Goal: Transaction & Acquisition: Purchase product/service

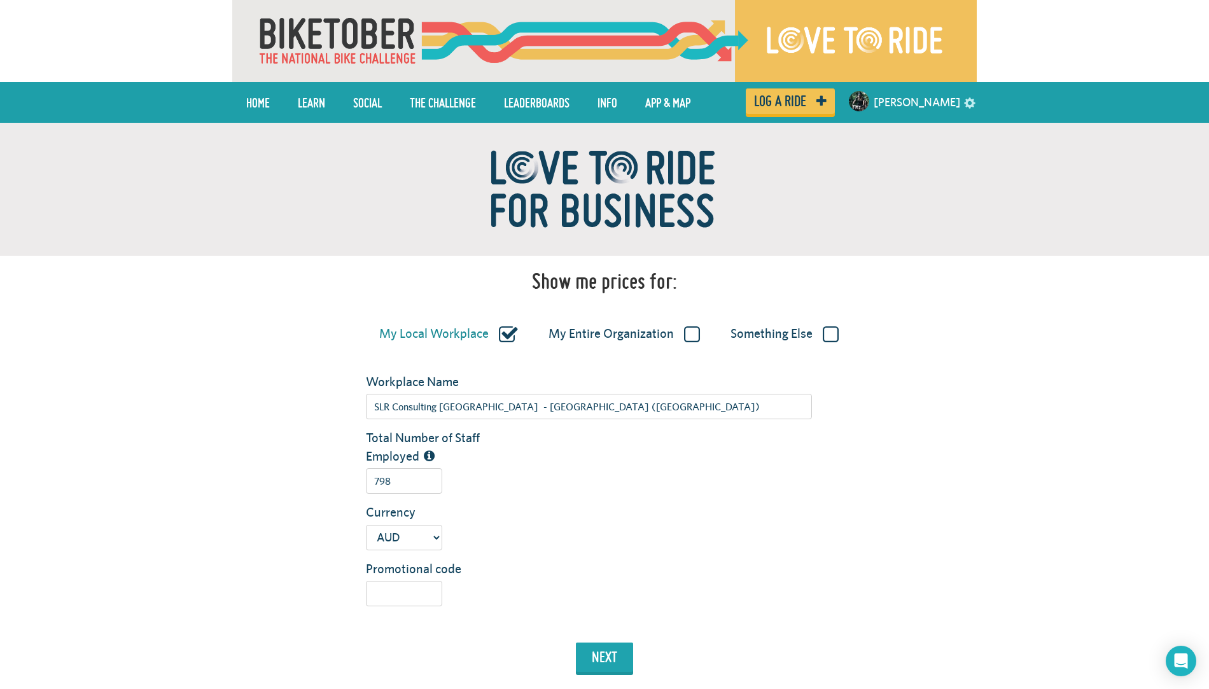
click at [690, 335] on label "My Entire Organization" at bounding box center [624, 334] width 151 height 17
click at [0, 0] on input "My Entire Organization" at bounding box center [0, 0] width 0 height 0
type input "SLR Consulting [GEOGRAPHIC_DATA]"
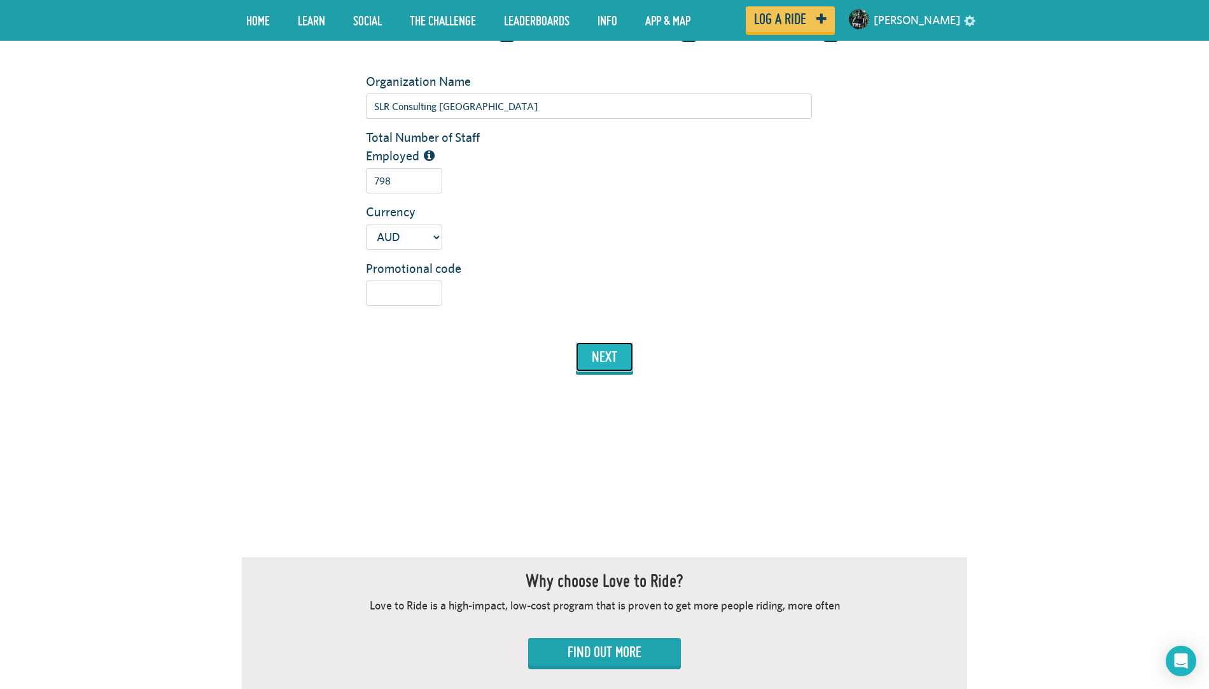
click at [613, 365] on button "next" at bounding box center [604, 356] width 57 height 29
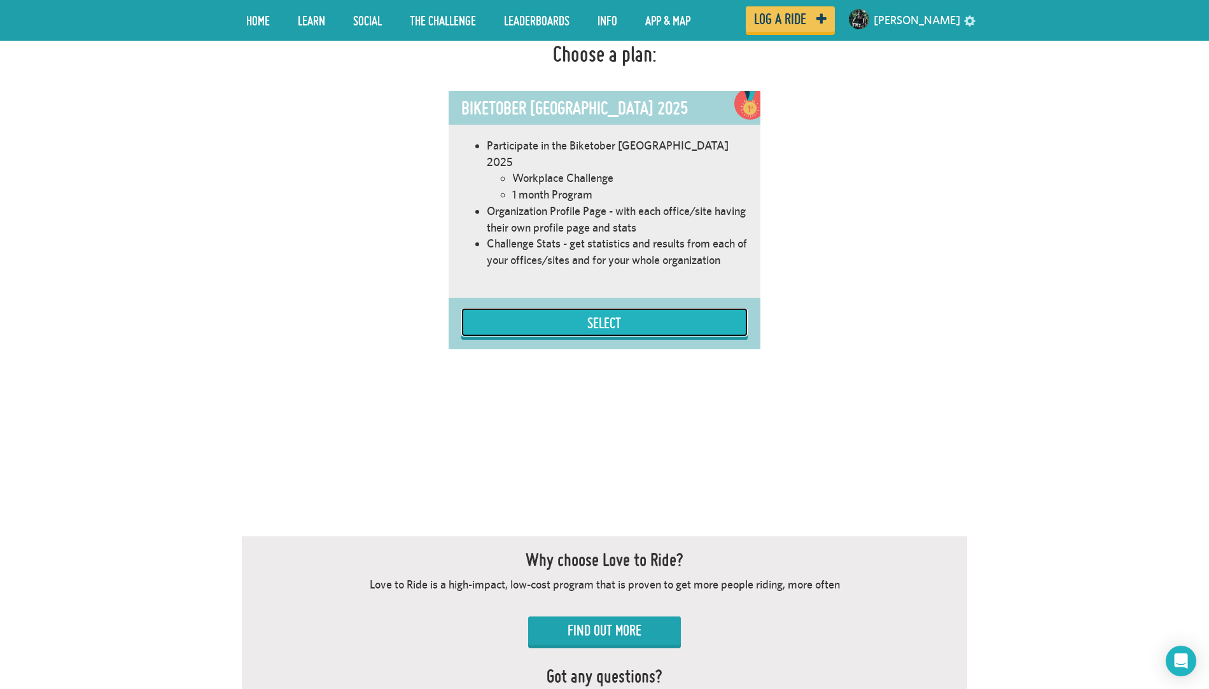
click at [586, 312] on button "Select" at bounding box center [604, 322] width 286 height 29
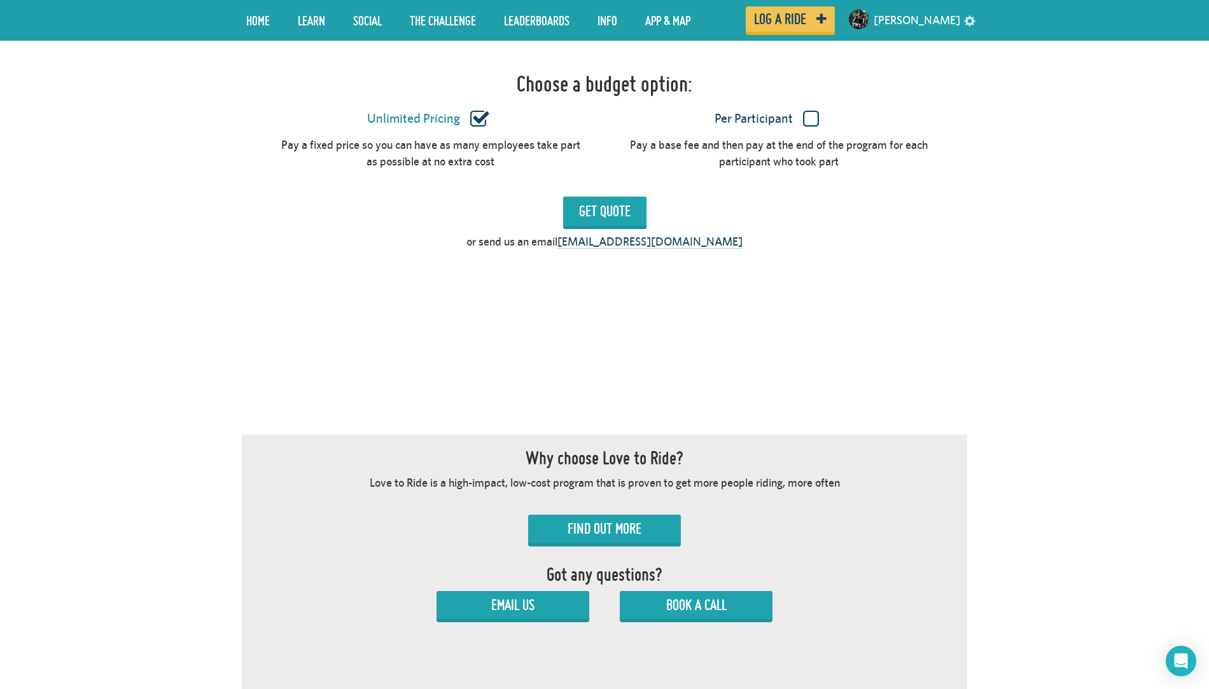
scroll to position [1098, 0]
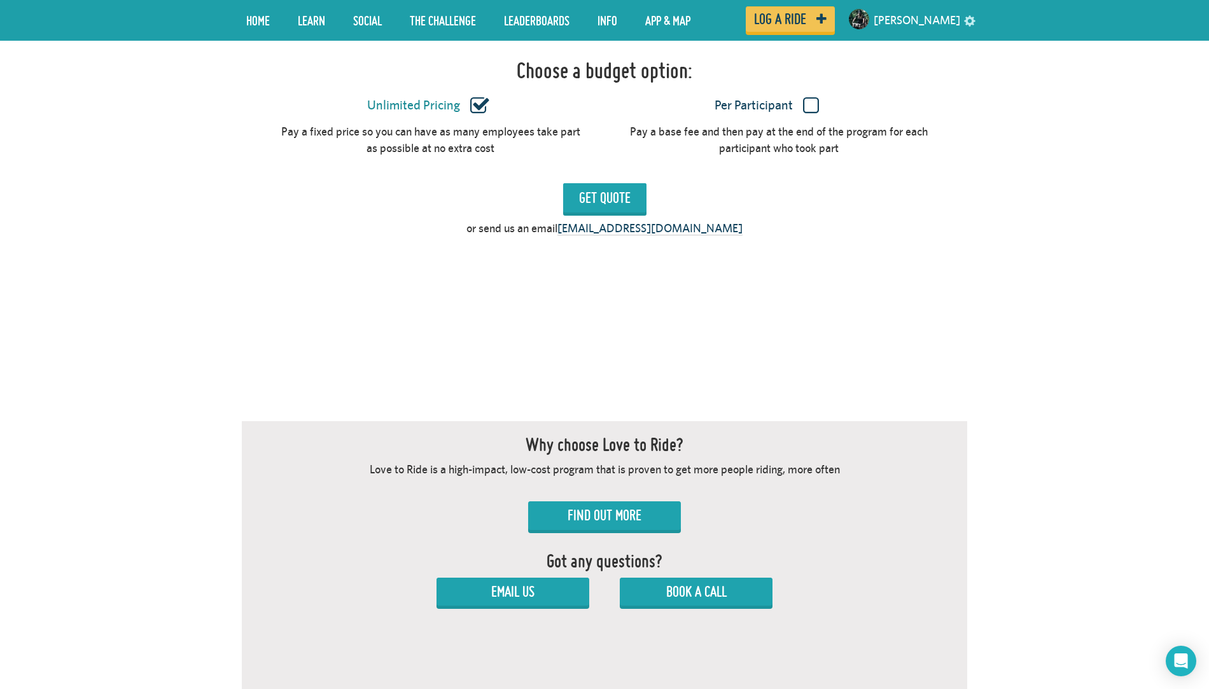
click at [805, 97] on label "Per Participant" at bounding box center [766, 105] width 302 height 17
click at [0, 0] on input "Per Participant" at bounding box center [0, 0] width 0 height 0
click at [593, 186] on input "Get Quote" at bounding box center [604, 197] width 83 height 29
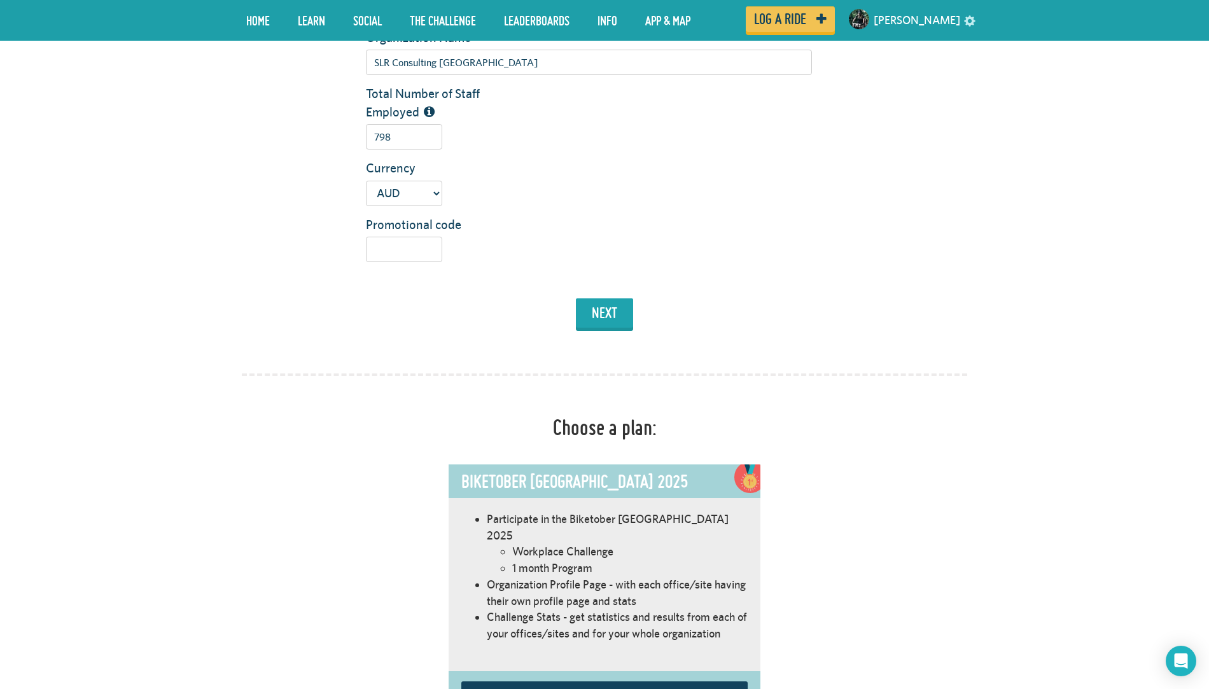
scroll to position [0, 0]
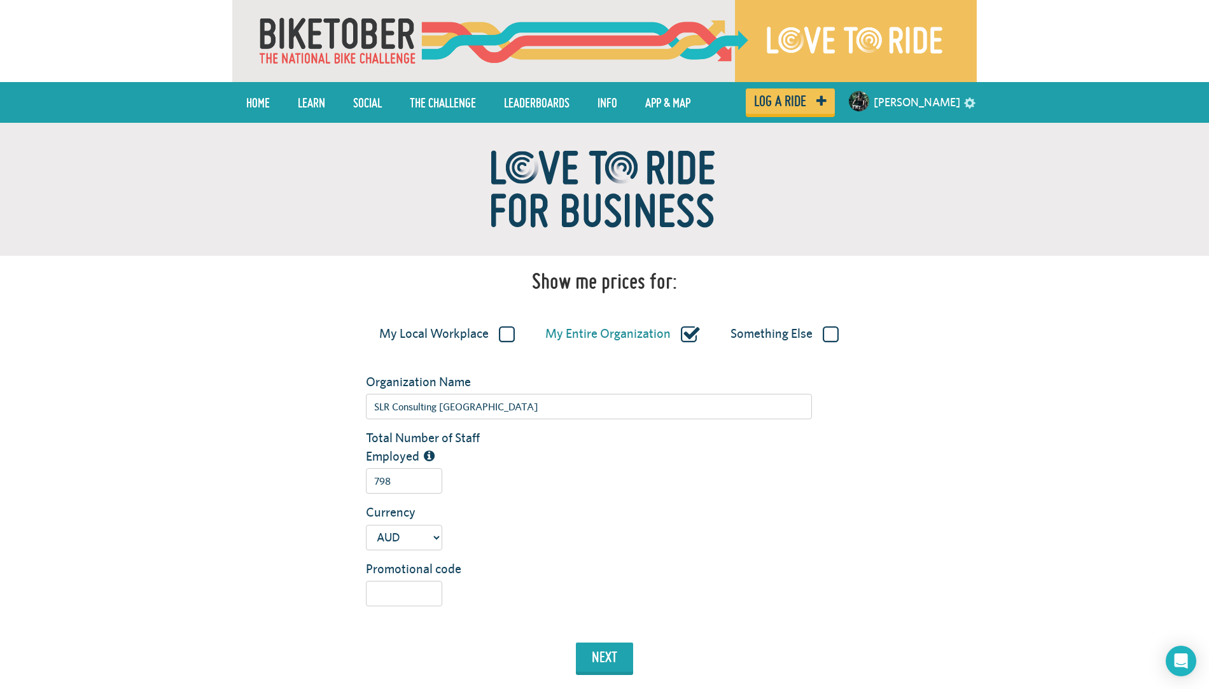
click at [400, 495] on div "Total Number of Staff Employed 798" at bounding box center [666, 466] width 621 height 74
click at [400, 484] on input "798" at bounding box center [404, 480] width 76 height 25
click at [615, 666] on button "next" at bounding box center [604, 657] width 57 height 29
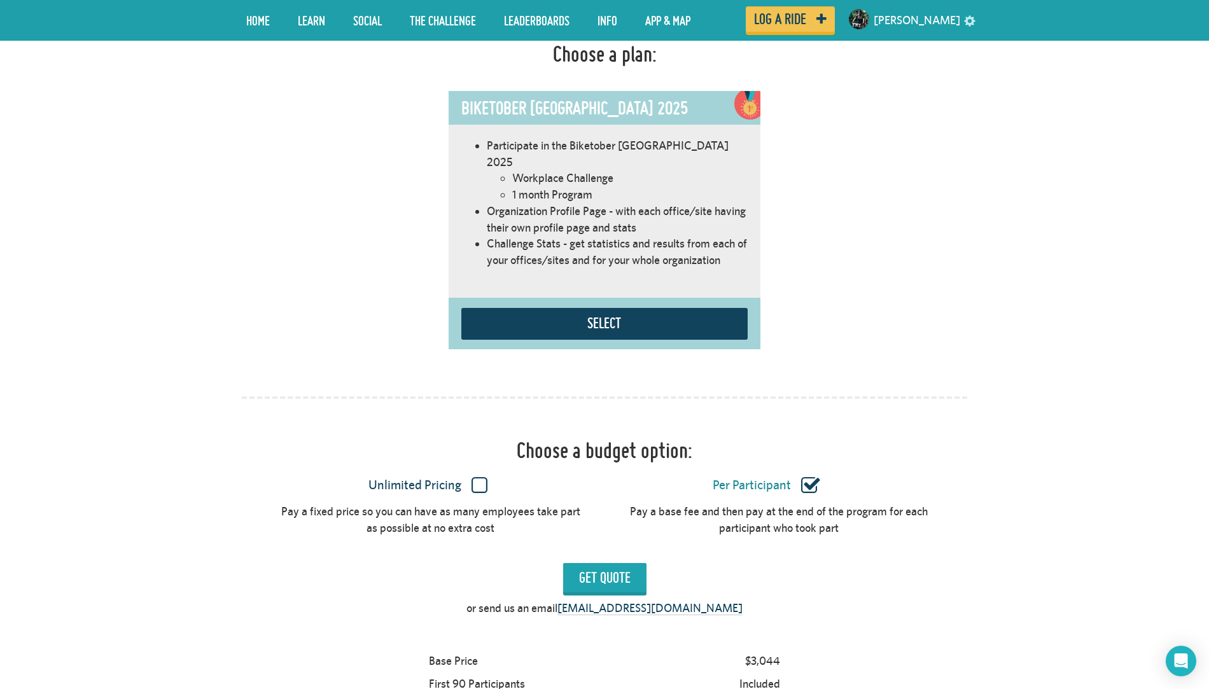
scroll to position [649, 0]
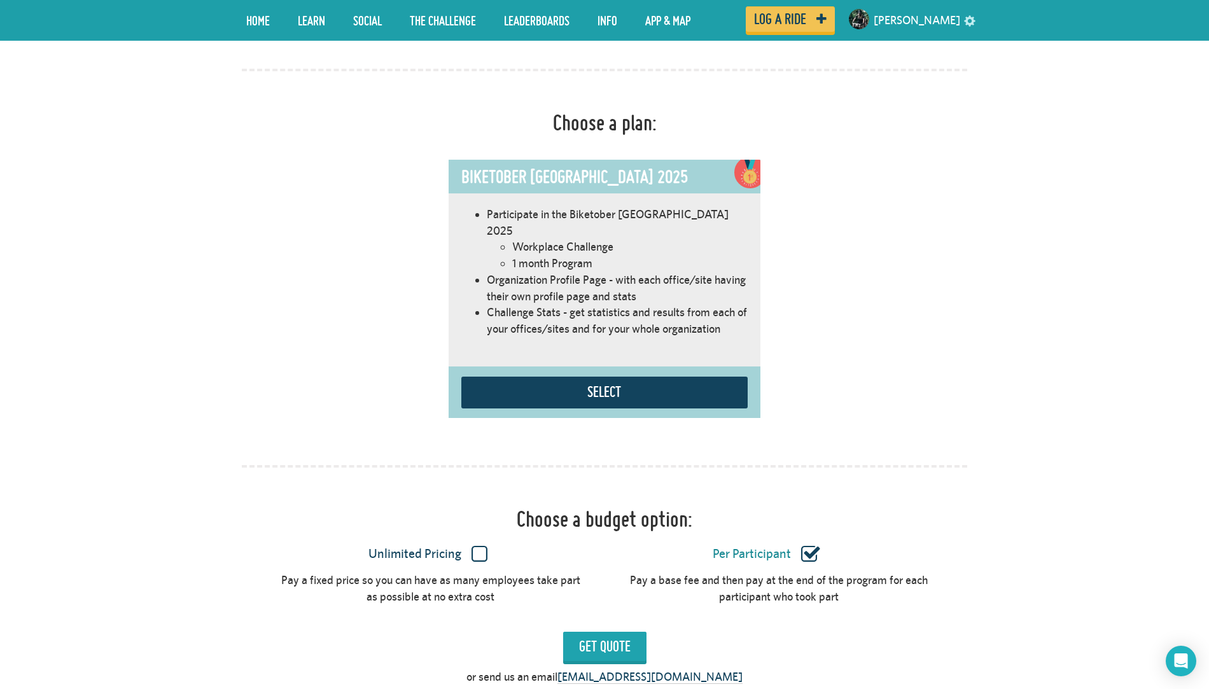
click at [485, 546] on label "Unlimited Pricing" at bounding box center [428, 554] width 302 height 17
click at [0, 0] on input "Unlimited Pricing" at bounding box center [0, 0] width 0 height 0
click at [618, 632] on input "Get Quote" at bounding box center [604, 646] width 83 height 29
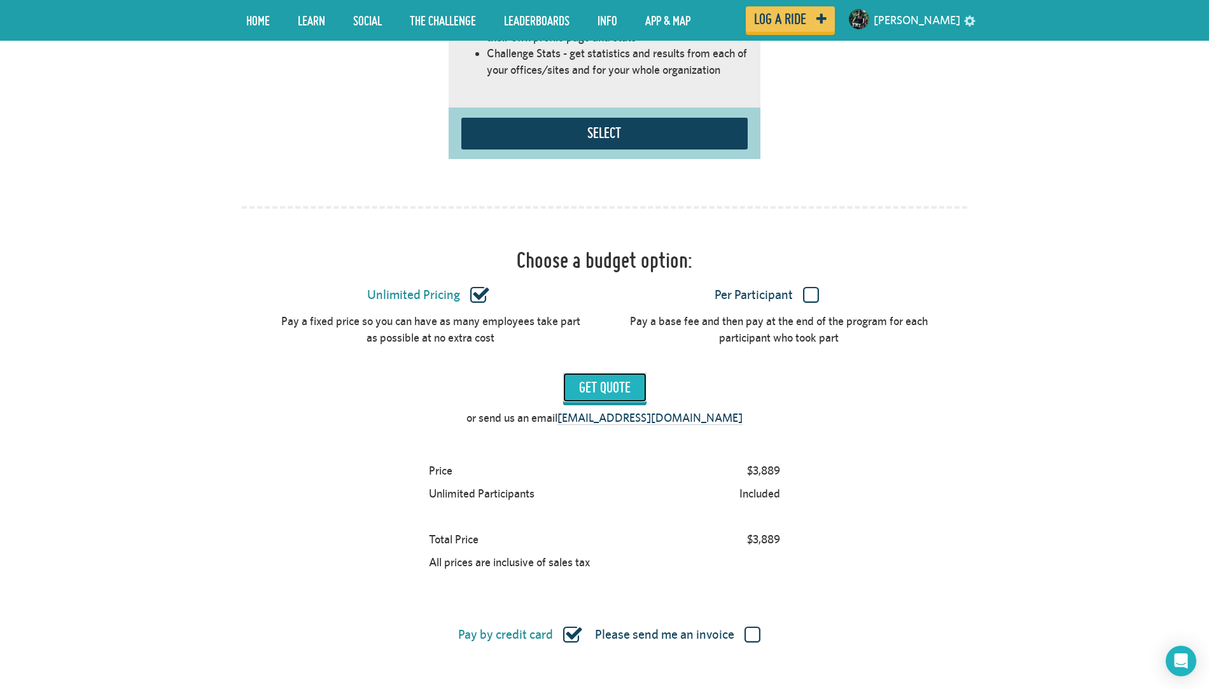
scroll to position [911, 0]
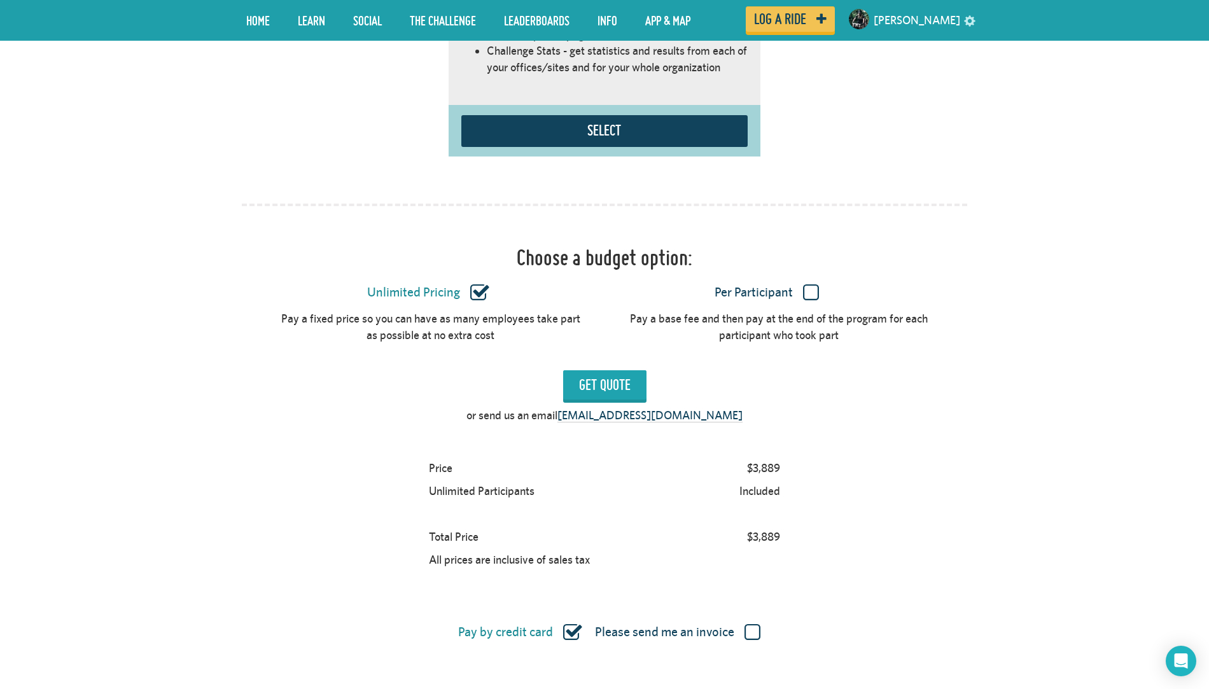
click at [810, 285] on label "Per Participant" at bounding box center [766, 293] width 302 height 17
click at [0, 0] on input "Per Participant" at bounding box center [0, 0] width 0 height 0
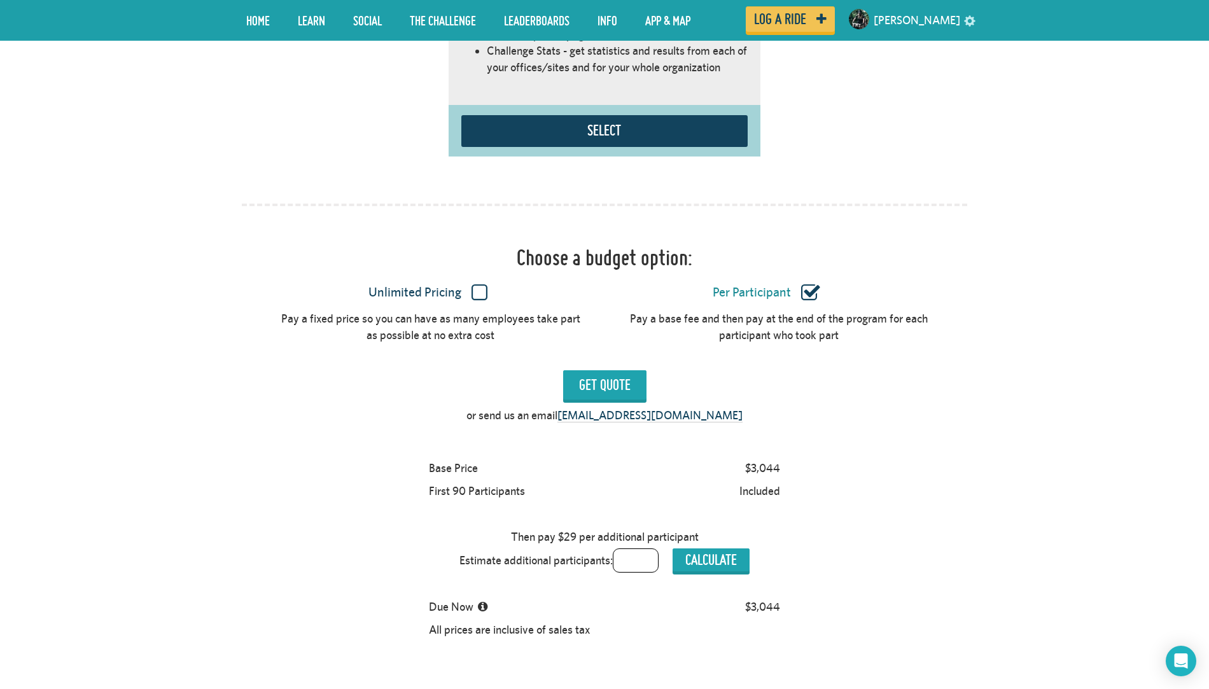
click at [484, 285] on label "Unlimited Pricing" at bounding box center [428, 293] width 302 height 17
click at [0, 0] on input "Unlimited Pricing" at bounding box center [0, 0] width 0 height 0
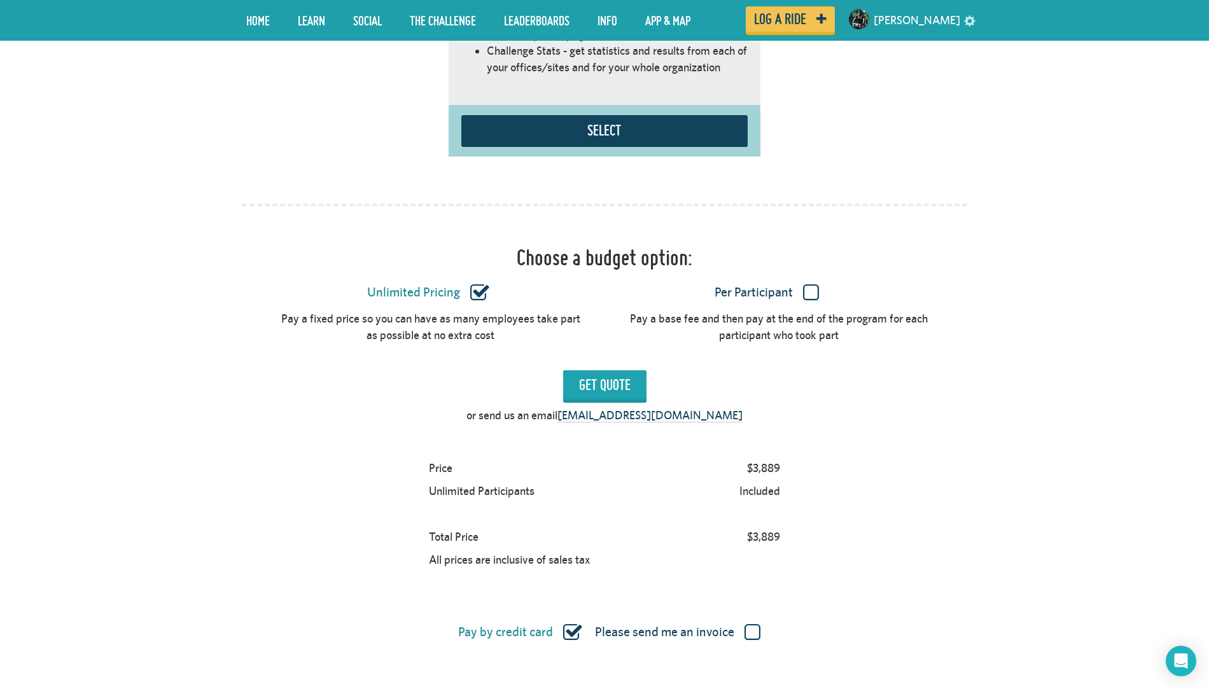
click at [817, 285] on label "Per Participant" at bounding box center [766, 293] width 302 height 17
click at [0, 0] on input "Per Participant" at bounding box center [0, 0] width 0 height 0
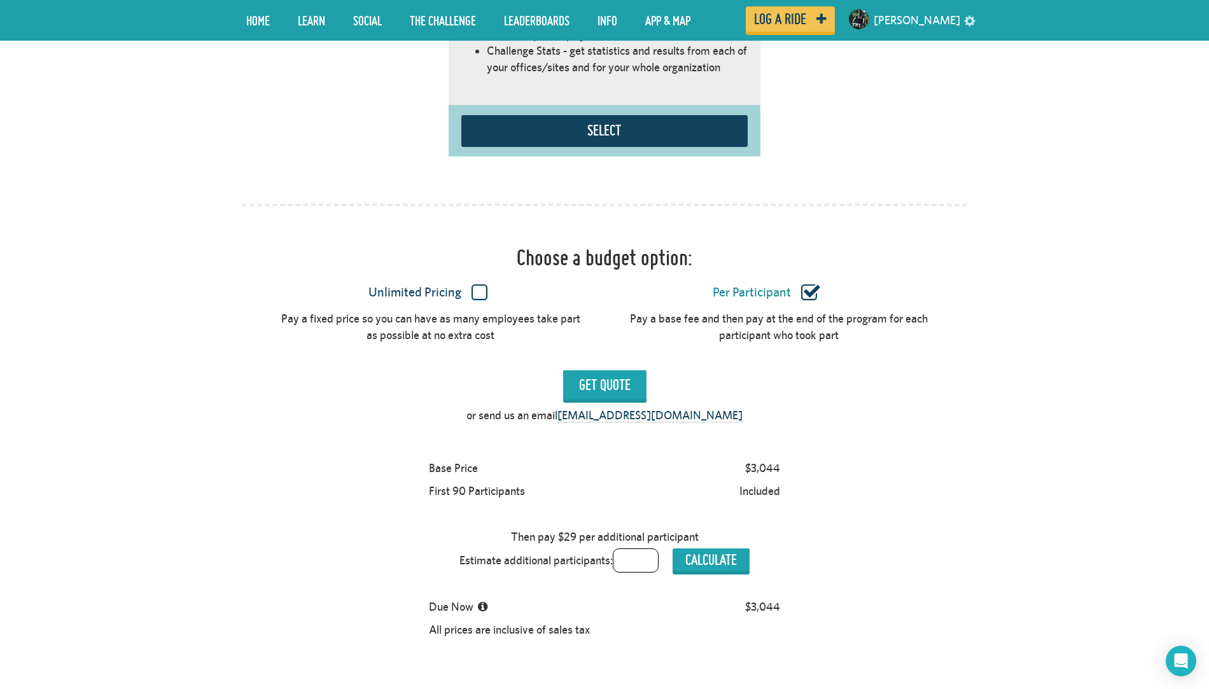
click at [634, 554] on input "text" at bounding box center [636, 561] width 46 height 24
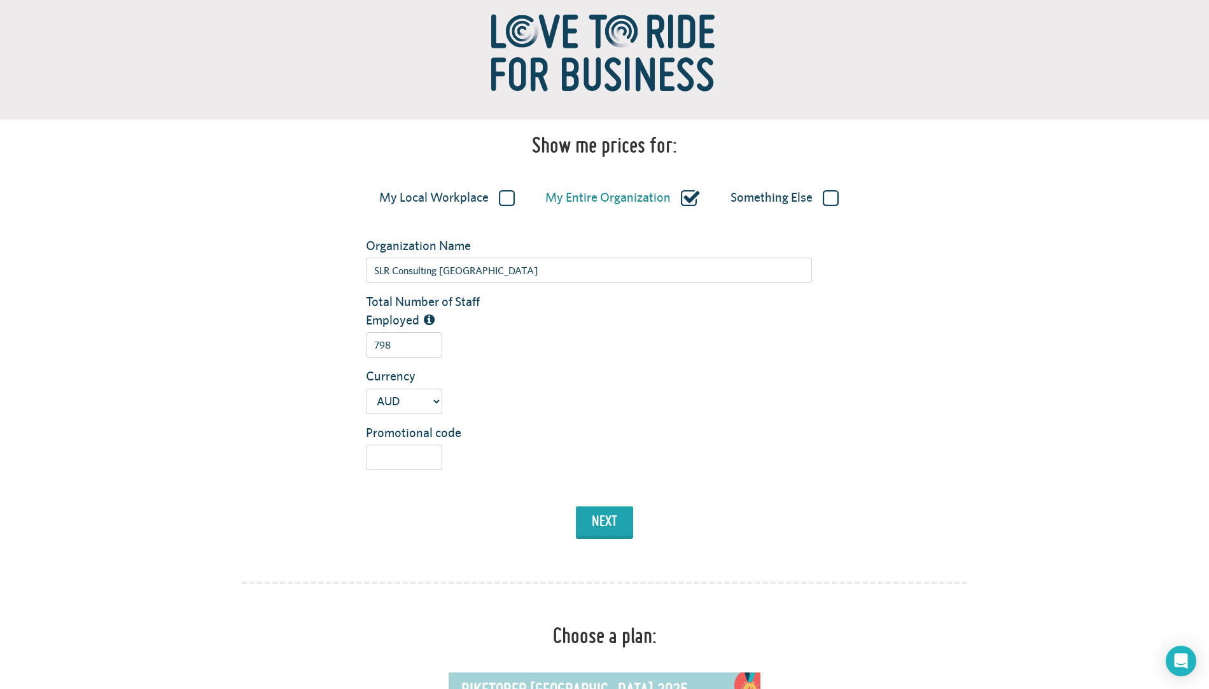
scroll to position [0, 0]
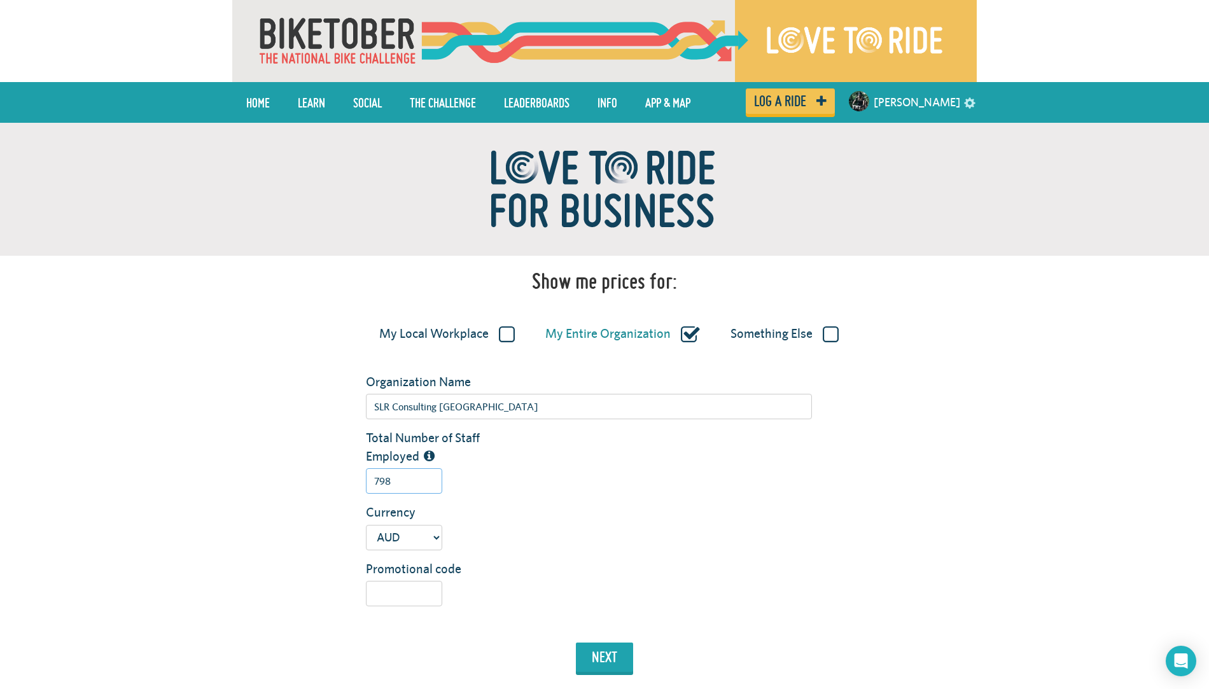
click at [400, 488] on input "798" at bounding box center [404, 480] width 76 height 25
click at [610, 660] on button "next" at bounding box center [604, 657] width 57 height 29
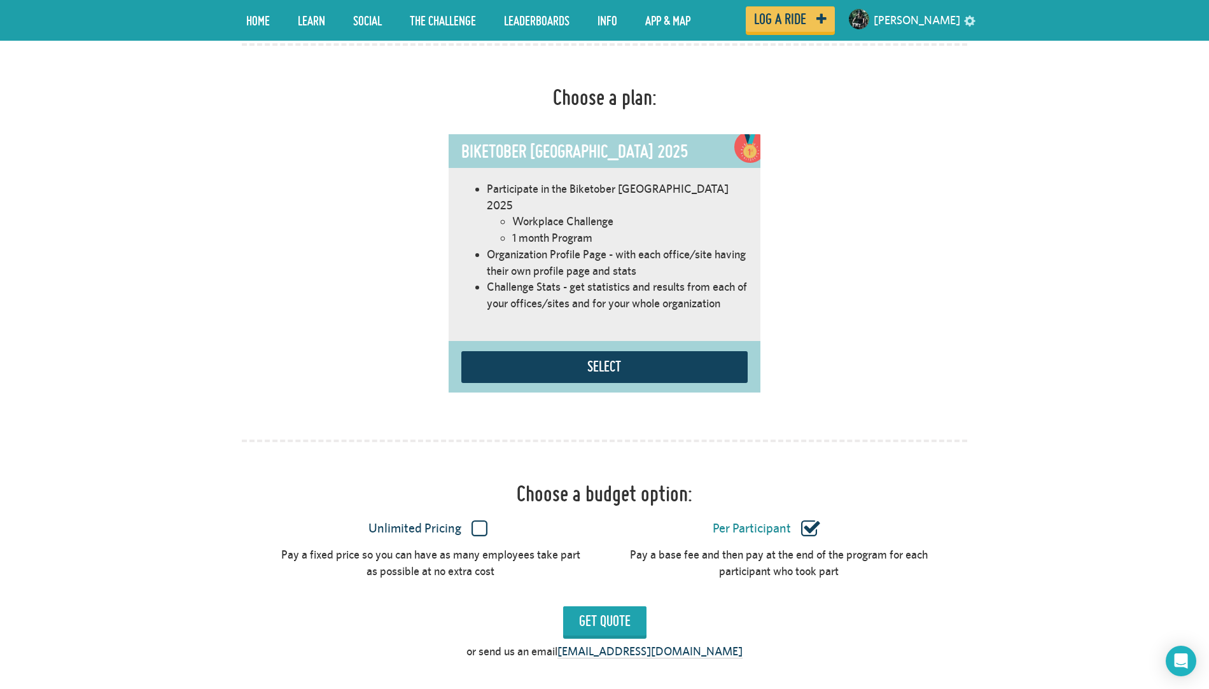
scroll to position [718, 0]
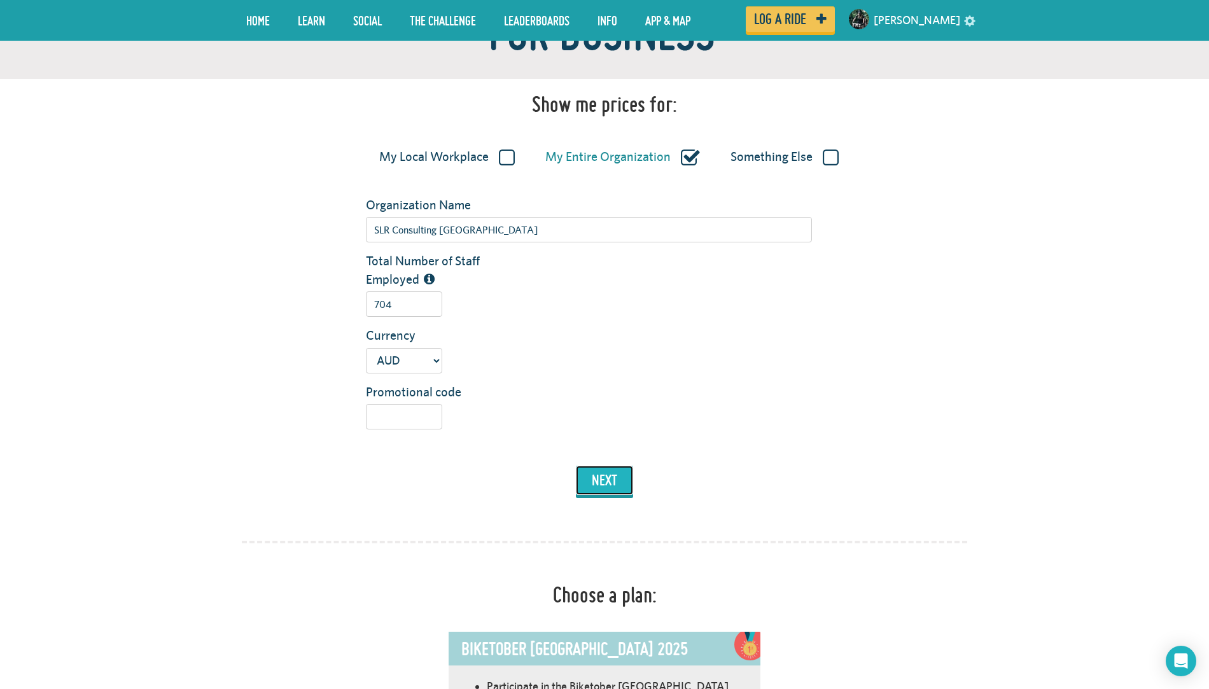
click at [595, 474] on button "next" at bounding box center [604, 480] width 57 height 29
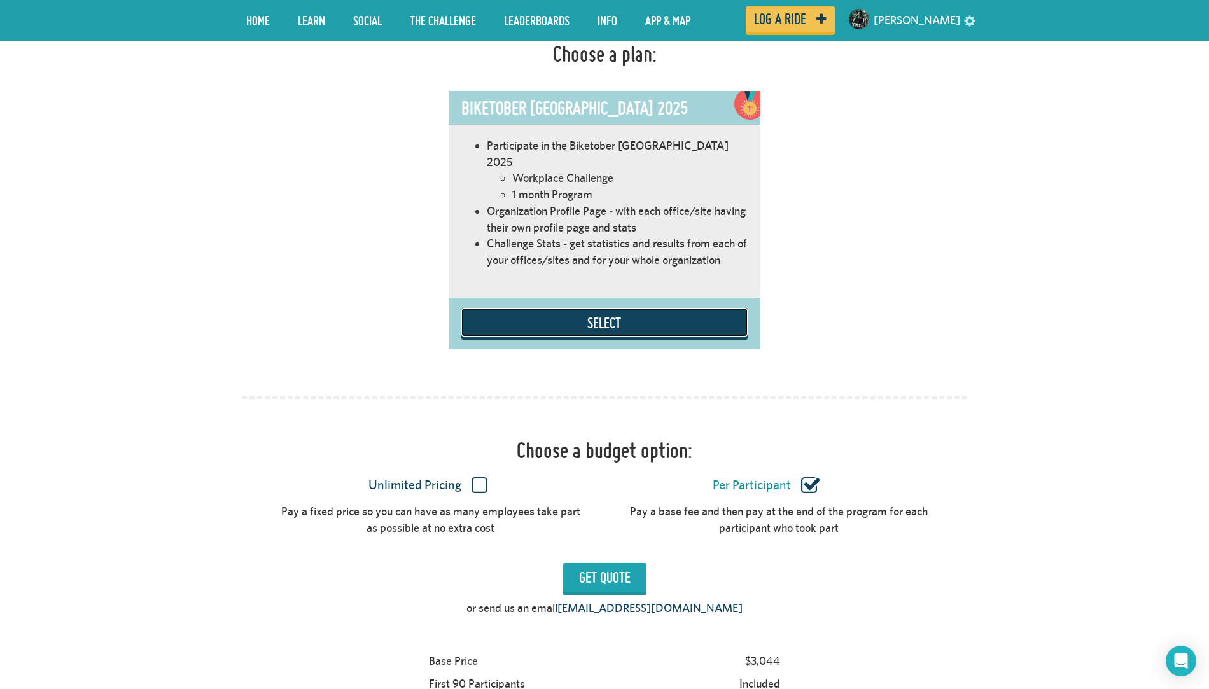
click at [570, 317] on button "Select" at bounding box center [604, 322] width 286 height 29
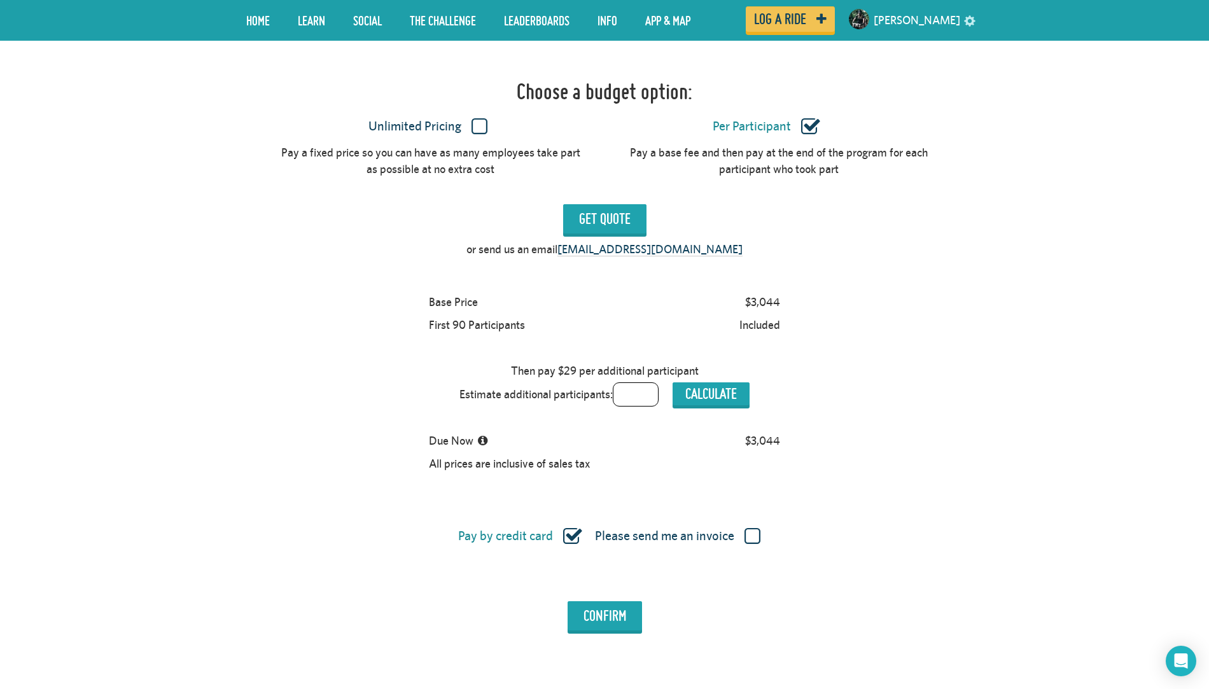
scroll to position [1098, 0]
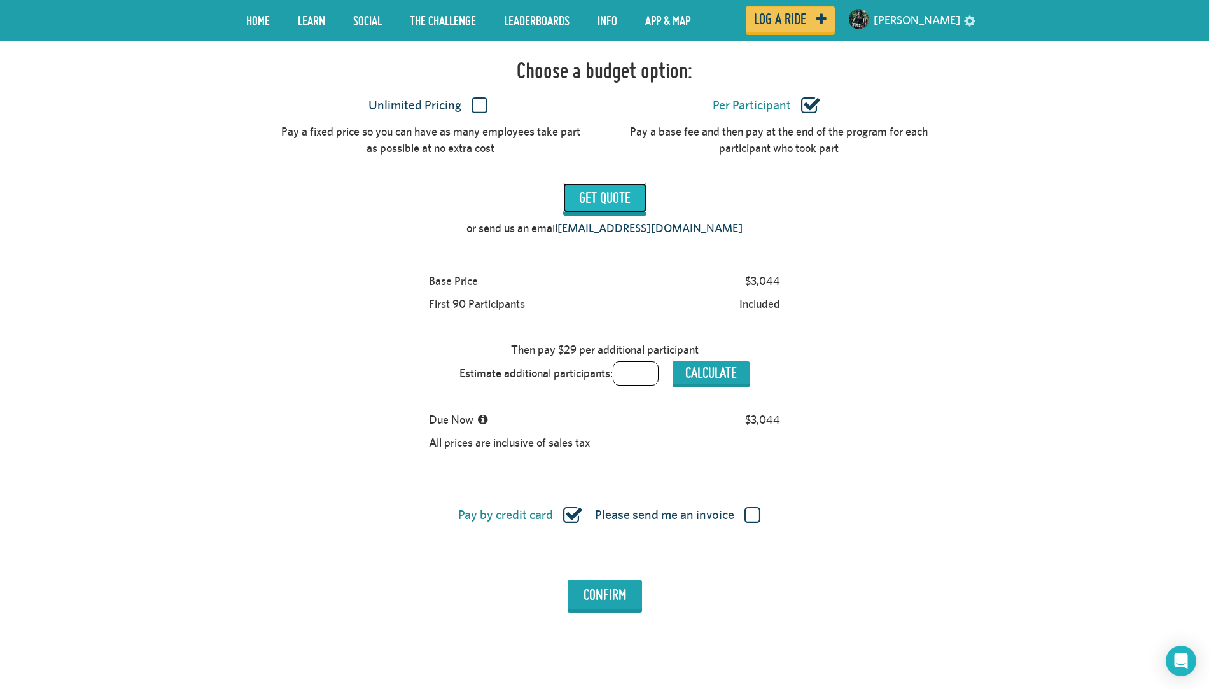
click at [600, 192] on input "Get Quote" at bounding box center [604, 197] width 83 height 29
click at [615, 183] on input "Get Quote" at bounding box center [604, 197] width 83 height 29
click at [477, 97] on label "Unlimited Pricing" at bounding box center [428, 105] width 302 height 17
click at [0, 0] on input "Unlimited Pricing" at bounding box center [0, 0] width 0 height 0
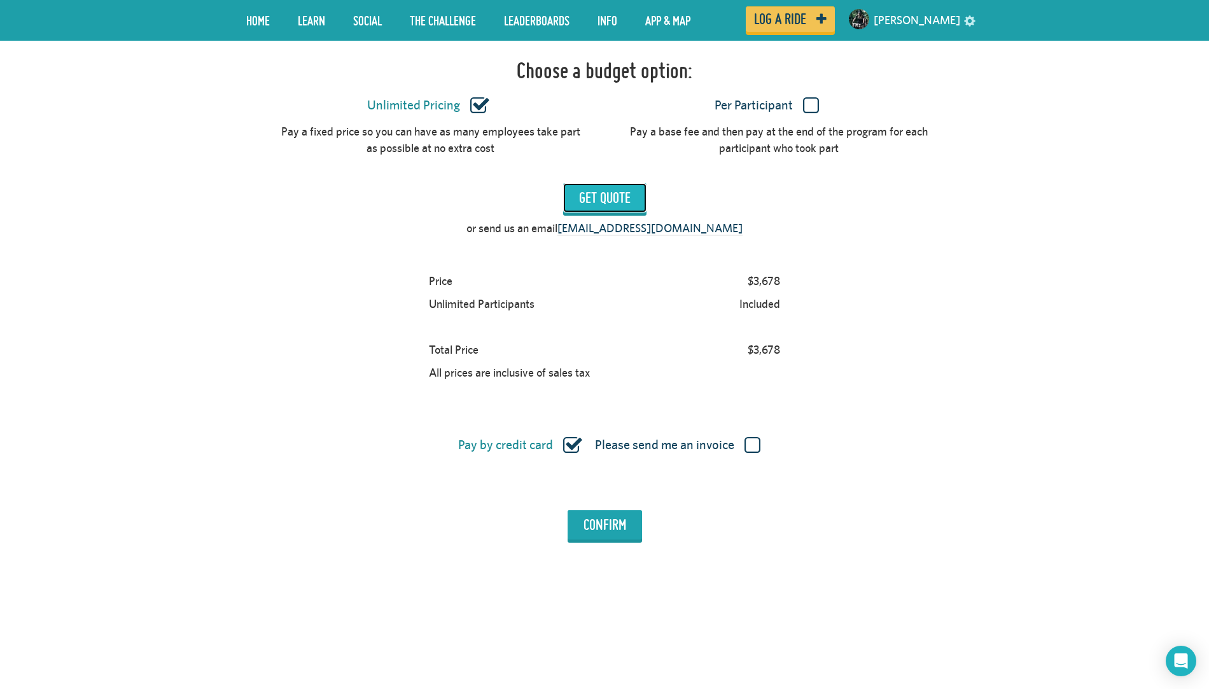
click at [603, 183] on input "Get Quote" at bounding box center [604, 197] width 83 height 29
click at [605, 183] on input "Get Quote" at bounding box center [604, 197] width 83 height 29
click at [801, 97] on label "Per Participant" at bounding box center [766, 105] width 302 height 17
click at [0, 0] on input "Per Participant" at bounding box center [0, 0] width 0 height 0
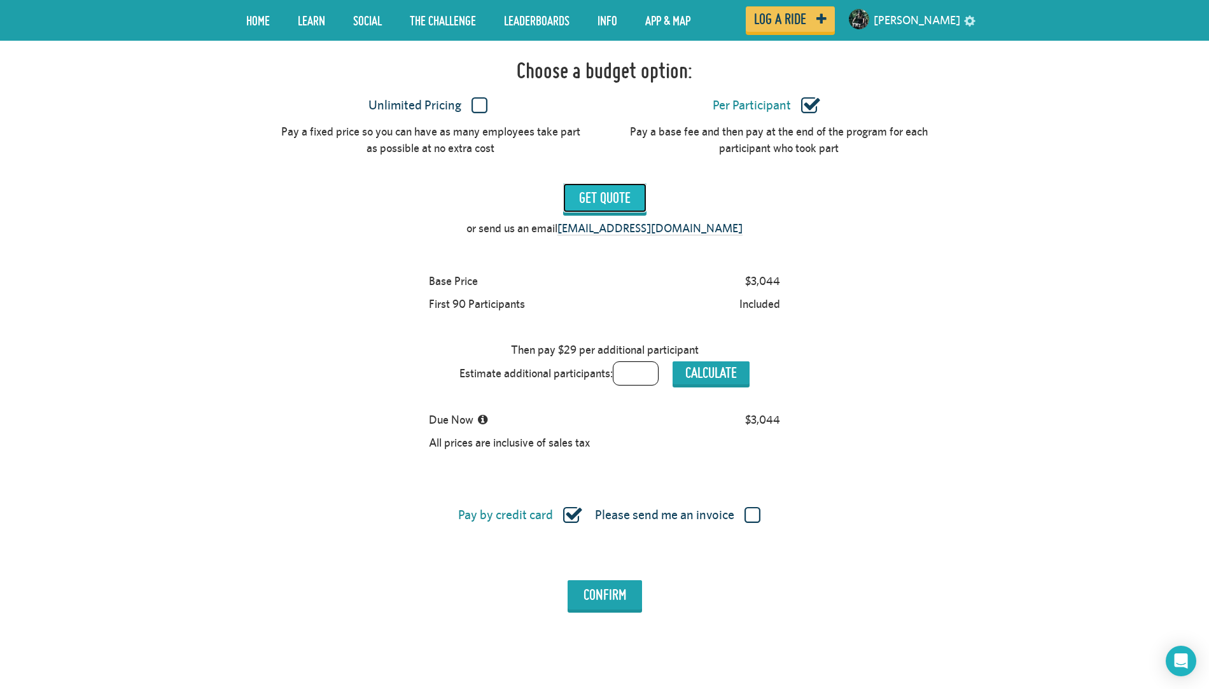
click at [628, 185] on input "Get Quote" at bounding box center [604, 197] width 83 height 29
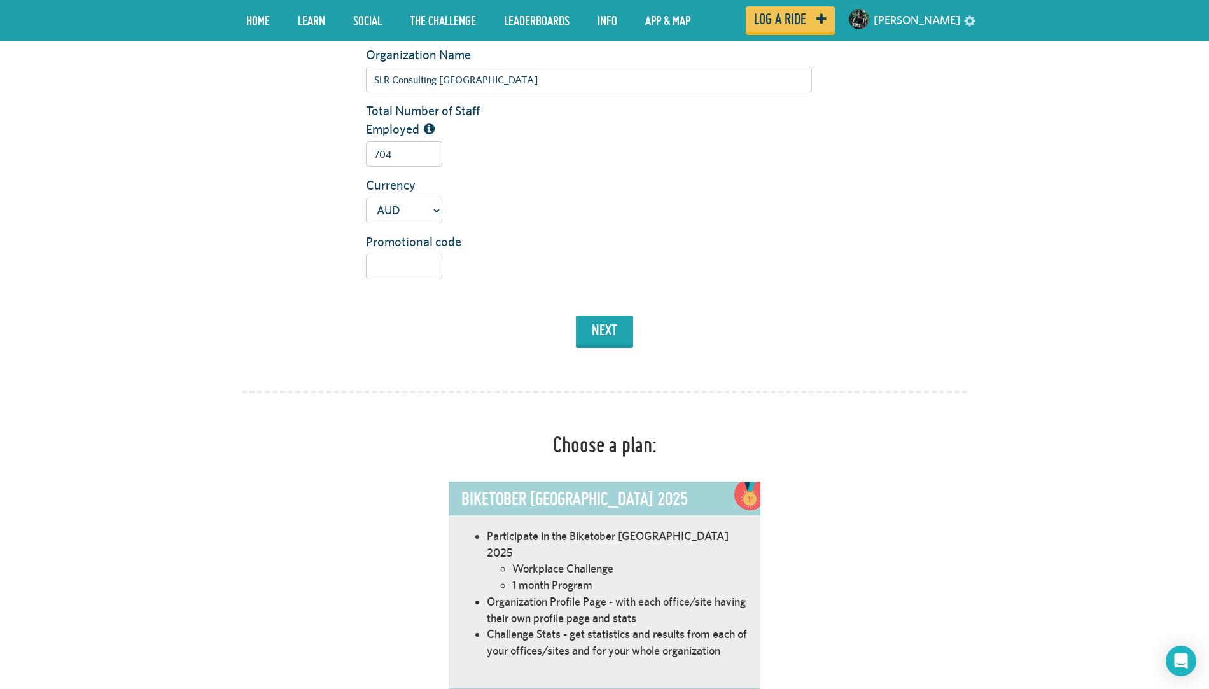
scroll to position [284, 0]
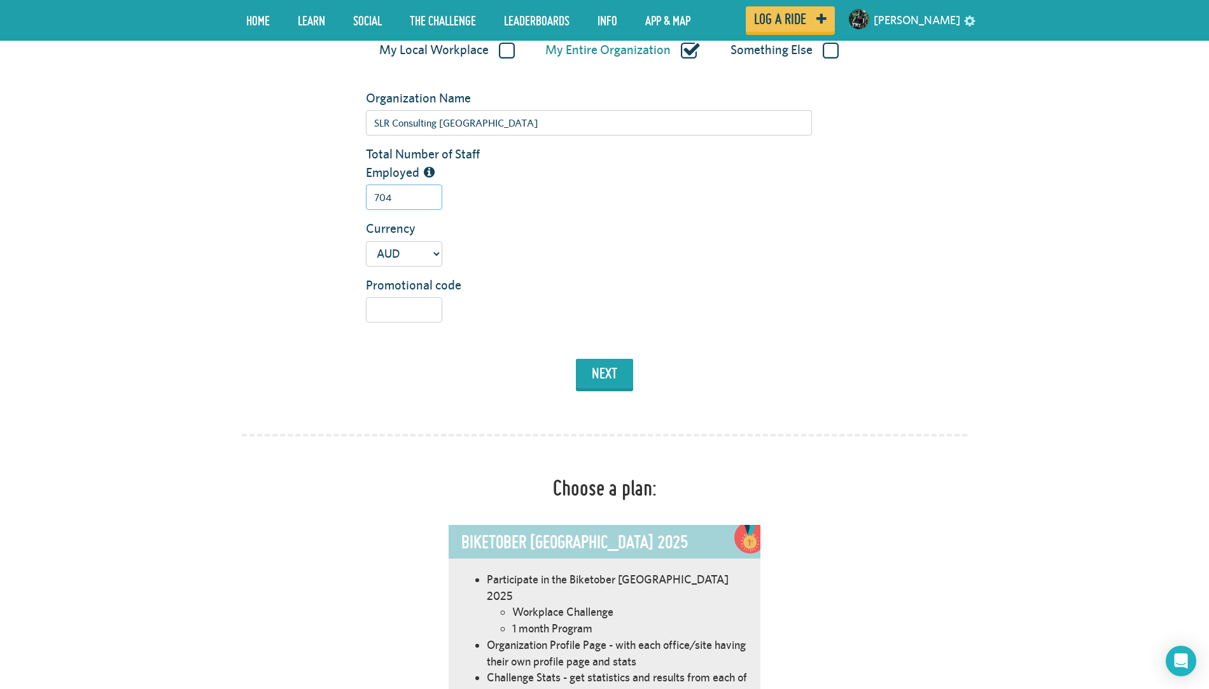
click at [407, 201] on input "704" at bounding box center [404, 197] width 76 height 25
click at [617, 390] on div "next" at bounding box center [604, 377] width 745 height 37
click at [606, 370] on button "next" at bounding box center [604, 373] width 57 height 29
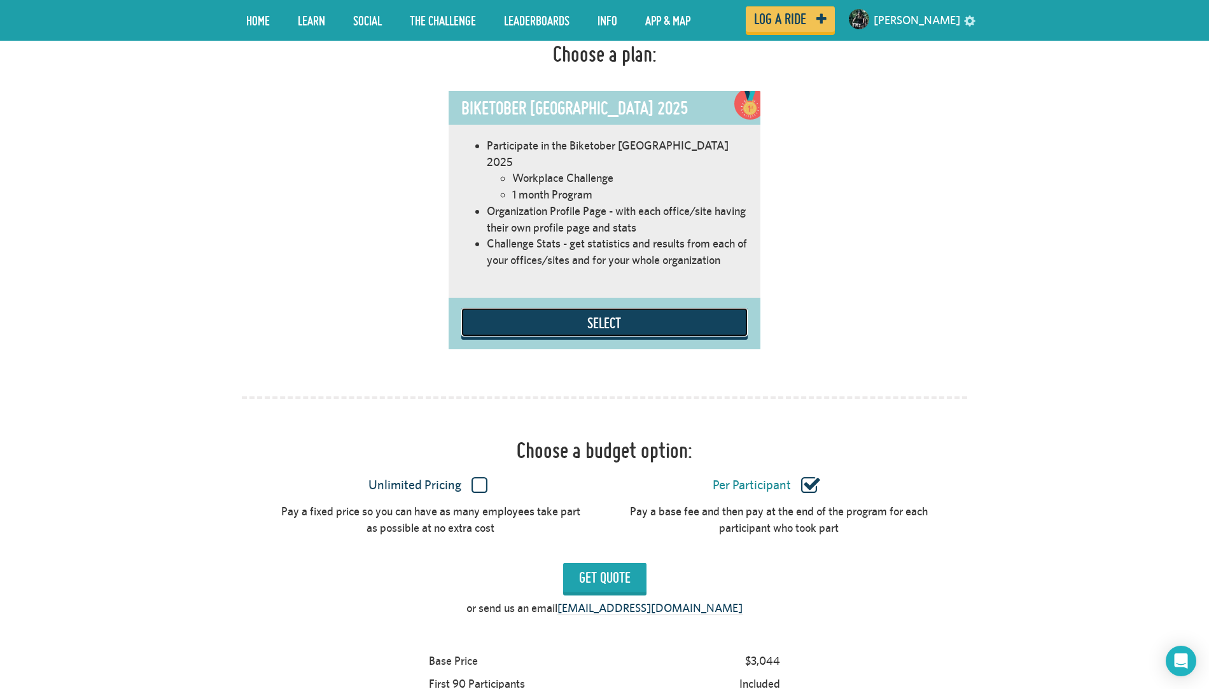
click at [643, 308] on button "Select" at bounding box center [604, 322] width 286 height 29
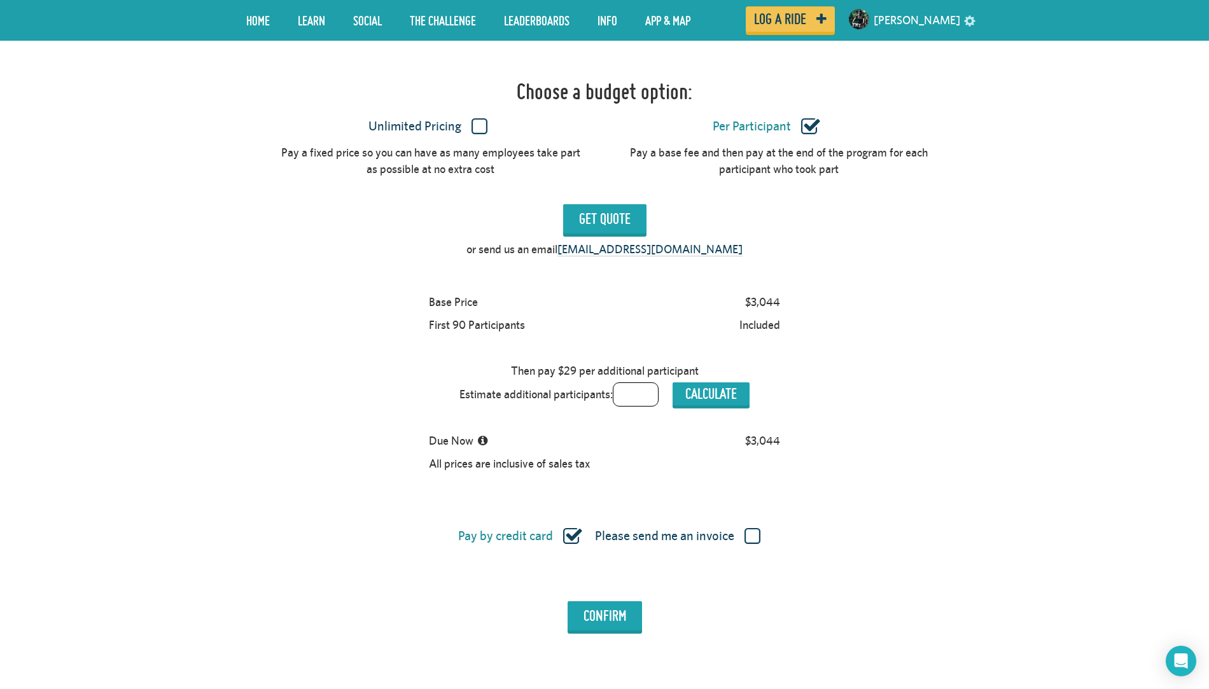
scroll to position [1098, 0]
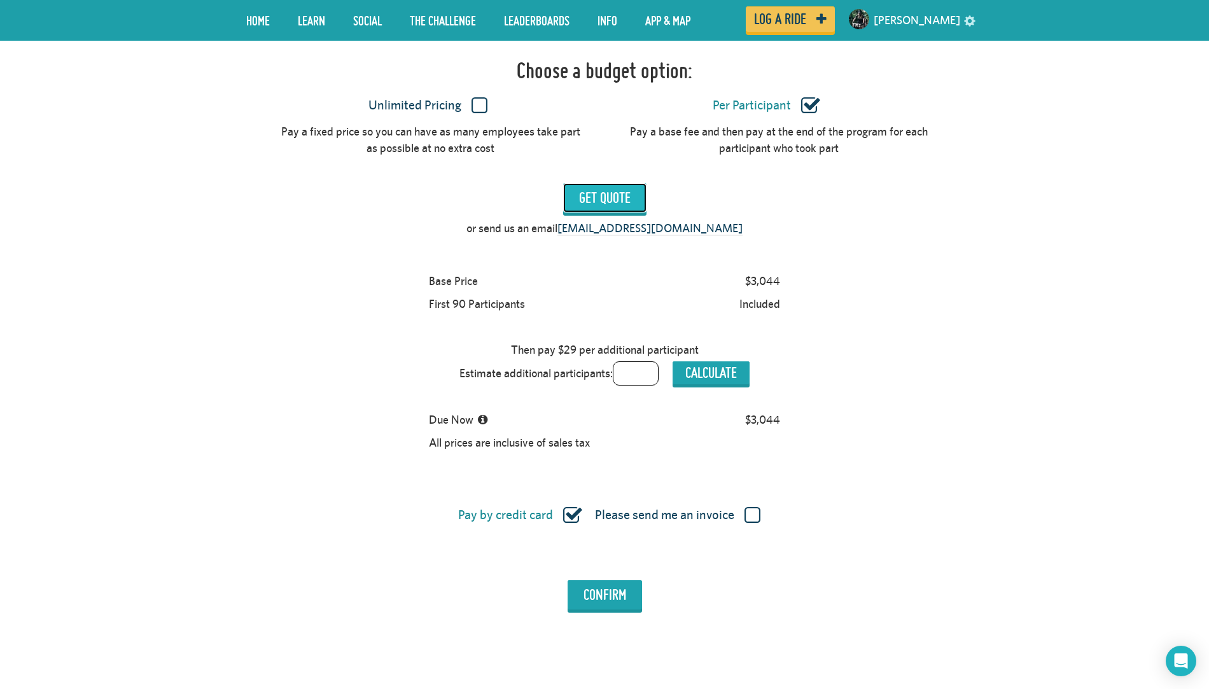
click at [611, 183] on input "Get Quote" at bounding box center [604, 197] width 83 height 29
click at [483, 97] on label "Unlimited Pricing" at bounding box center [428, 105] width 302 height 17
click at [0, 0] on input "Unlimited Pricing" at bounding box center [0, 0] width 0 height 0
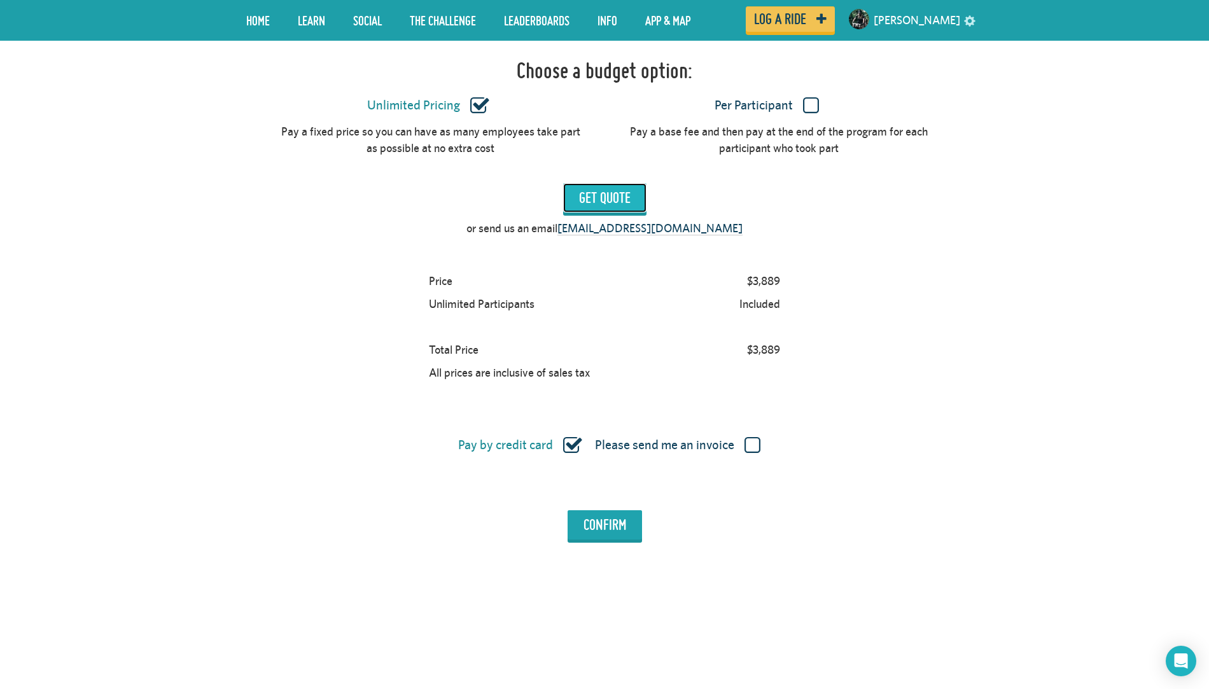
click at [605, 184] on input "Get Quote" at bounding box center [604, 197] width 83 height 29
click at [806, 97] on label "Per Participant" at bounding box center [766, 105] width 302 height 17
click at [0, 0] on input "Per Participant" at bounding box center [0, 0] width 0 height 0
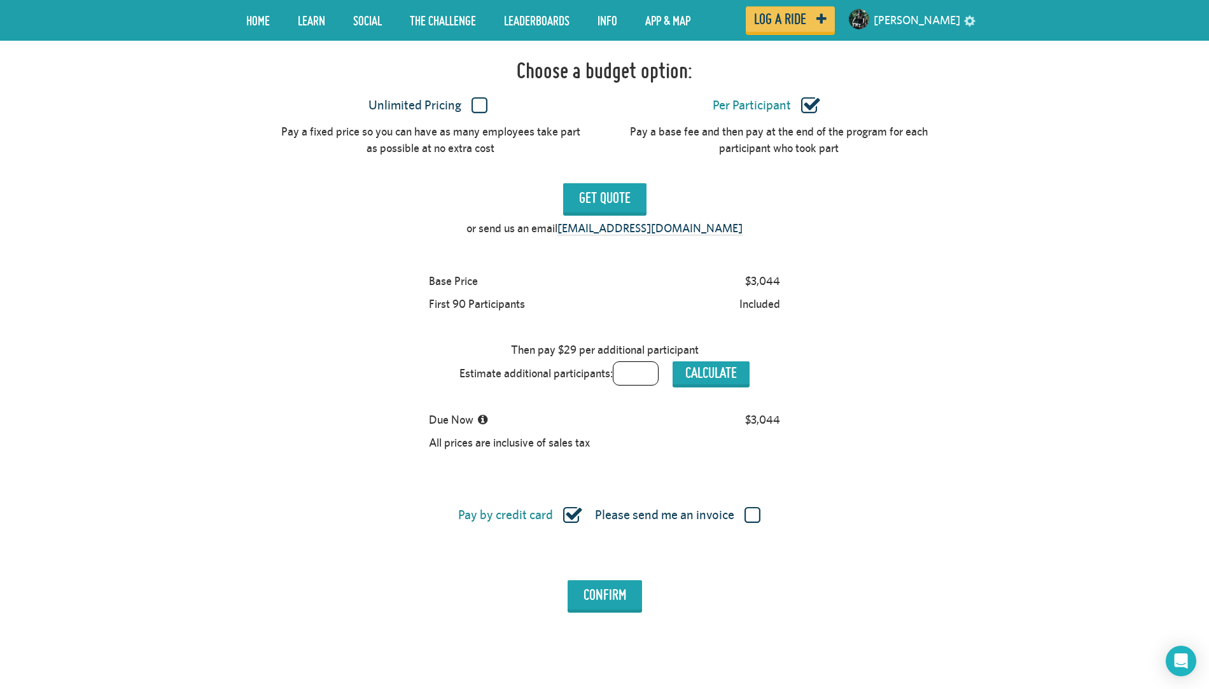
click at [484, 97] on label "Unlimited Pricing" at bounding box center [428, 105] width 302 height 17
click at [0, 0] on input "Unlimited Pricing" at bounding box center [0, 0] width 0 height 0
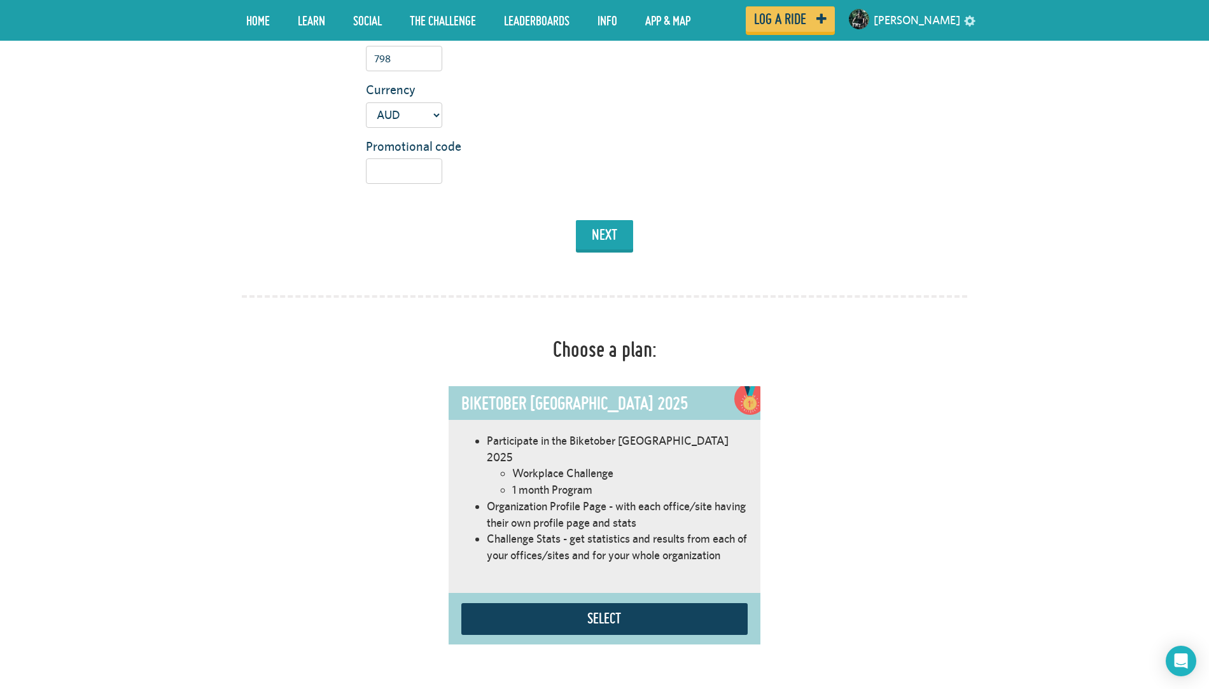
scroll to position [22, 0]
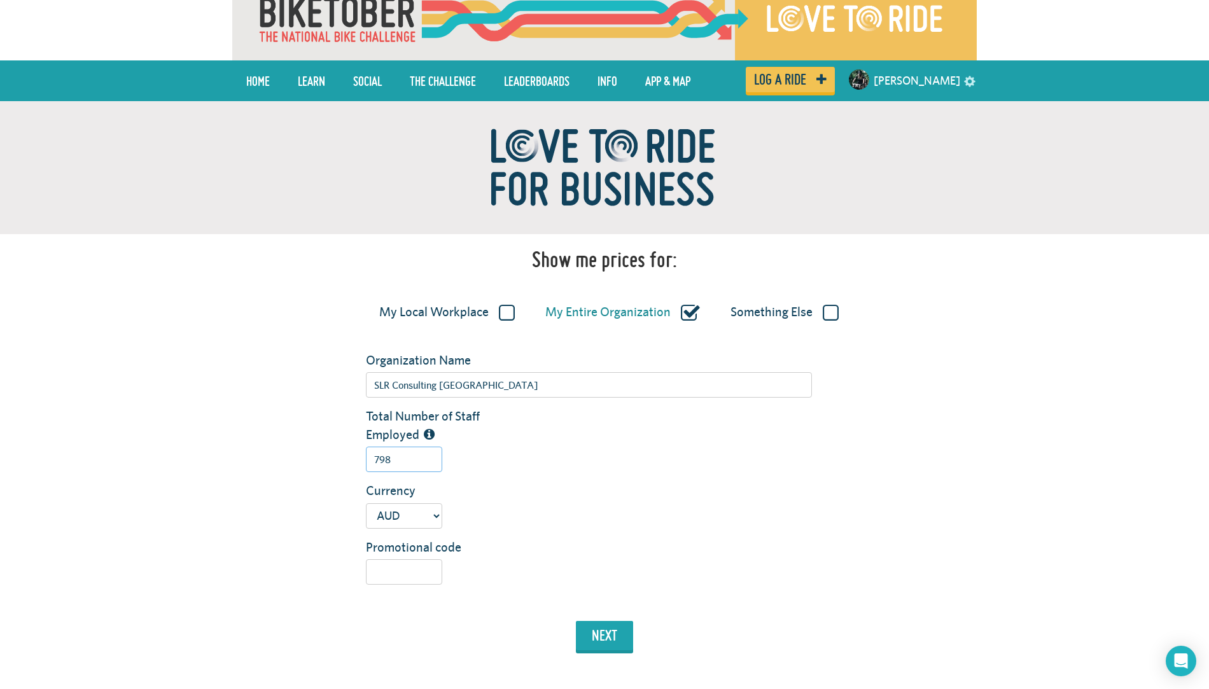
click at [396, 465] on input "798" at bounding box center [404, 459] width 76 height 25
click at [612, 642] on button "next" at bounding box center [604, 635] width 57 height 29
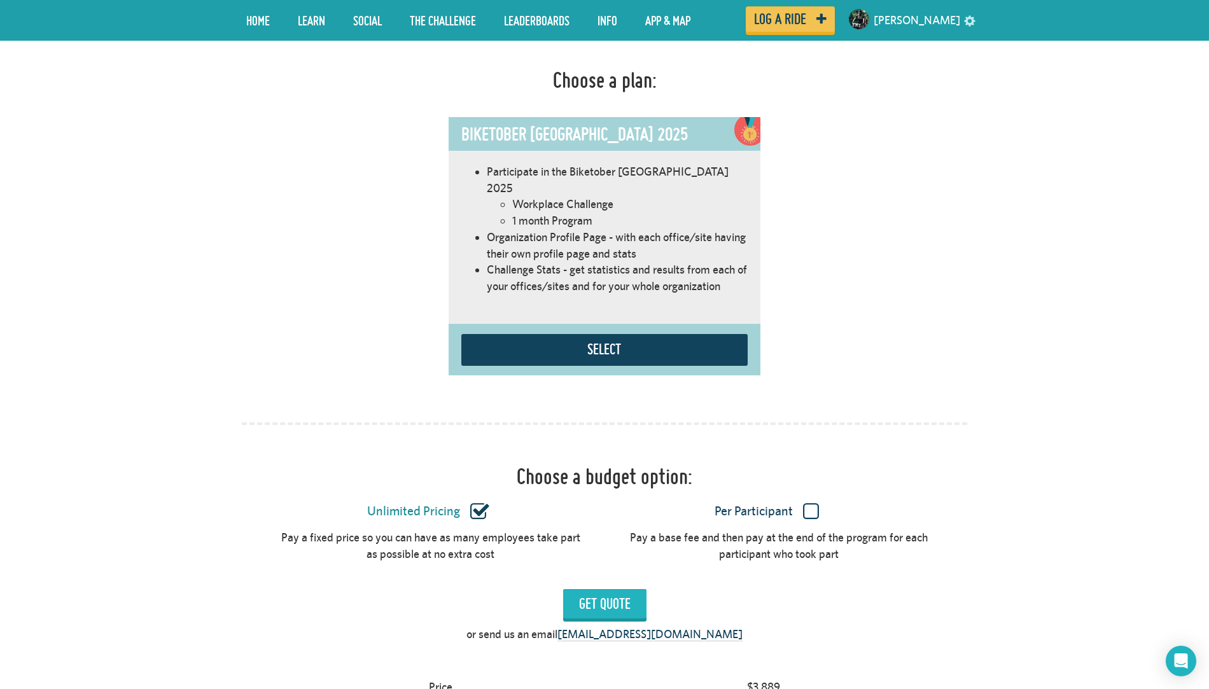
scroll to position [718, 0]
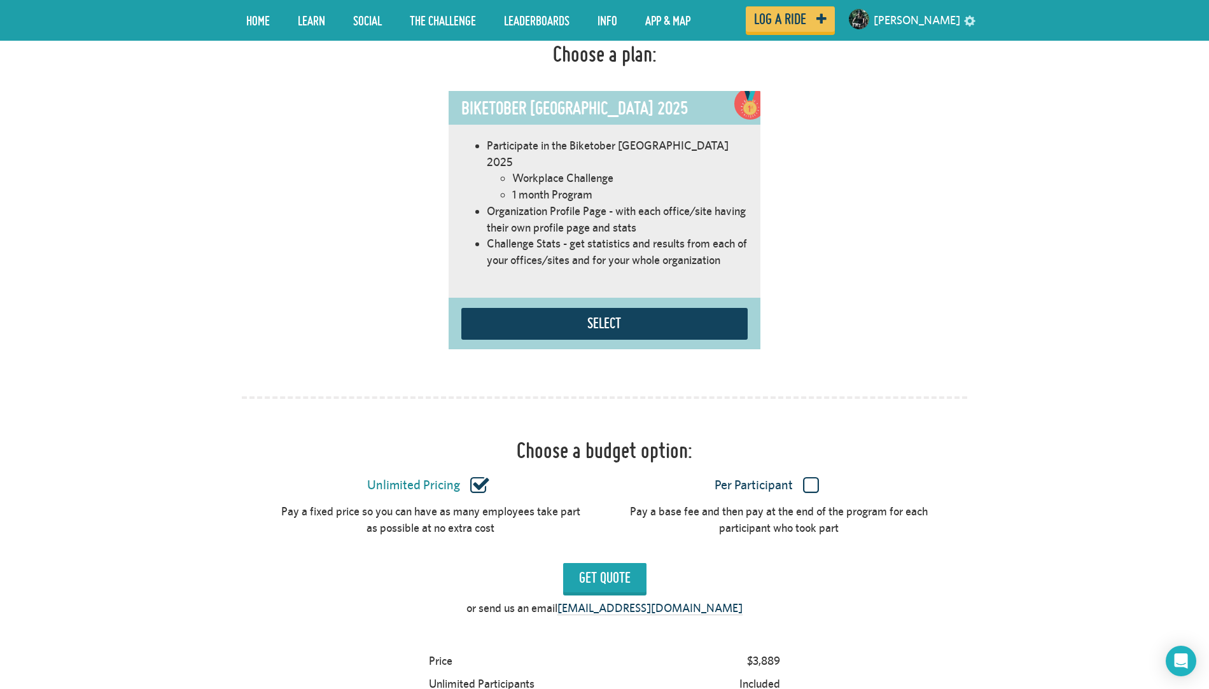
click at [814, 477] on label "Per Participant" at bounding box center [766, 485] width 302 height 17
click at [0, 0] on input "Per Participant" at bounding box center [0, 0] width 0 height 0
click at [605, 308] on button "Select" at bounding box center [604, 322] width 286 height 29
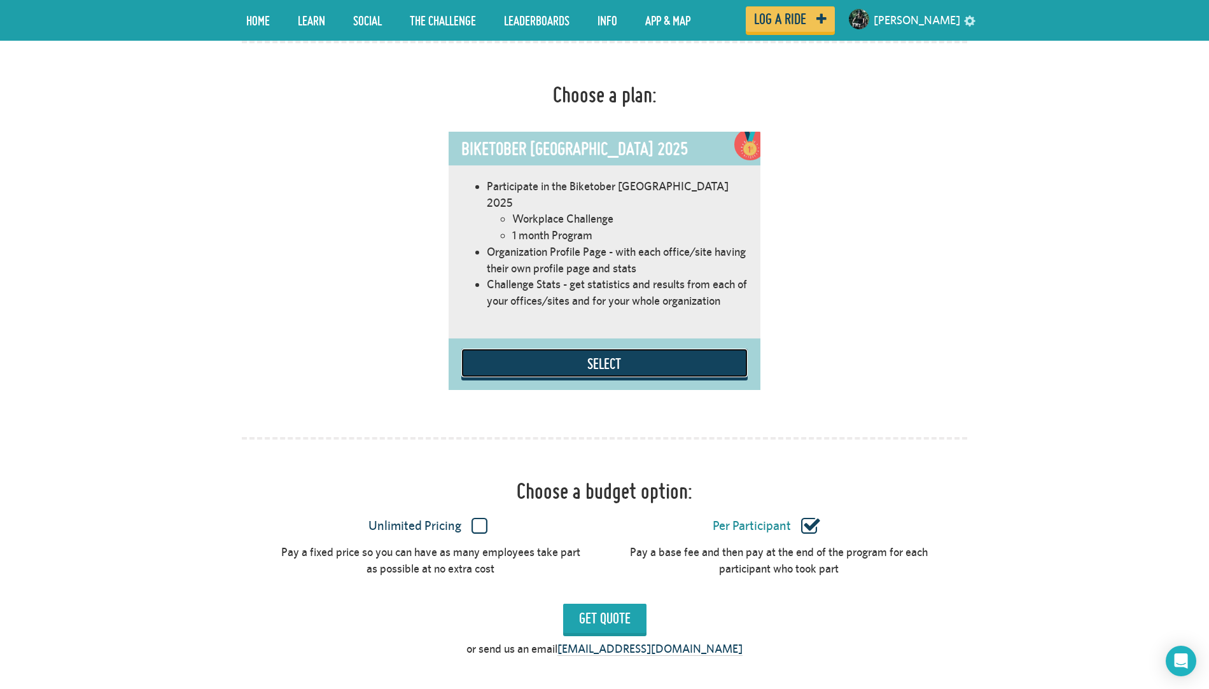
scroll to position [13, 0]
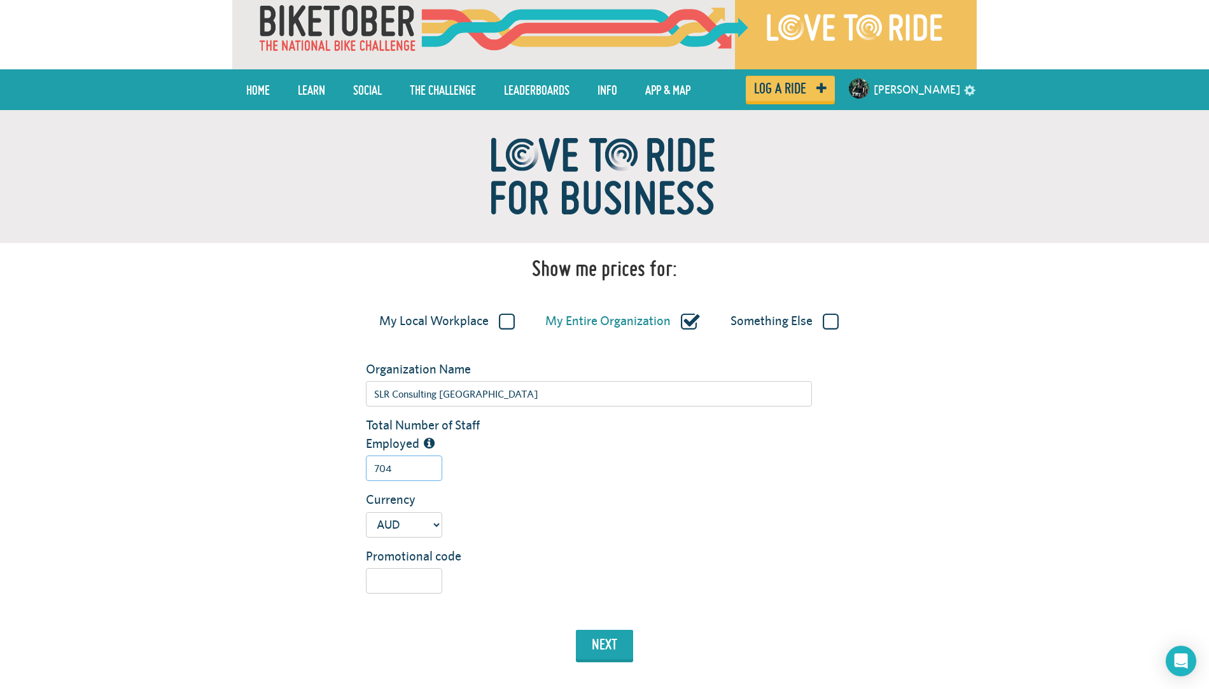
drag, startPoint x: 397, startPoint y: 464, endPoint x: 297, endPoint y: 464, distance: 99.9
click at [297, 464] on div "Total Number of Staff Employed 704" at bounding box center [604, 453] width 745 height 74
click at [536, 635] on div "next" at bounding box center [604, 648] width 745 height 37
click at [591, 635] on button "next" at bounding box center [604, 644] width 57 height 29
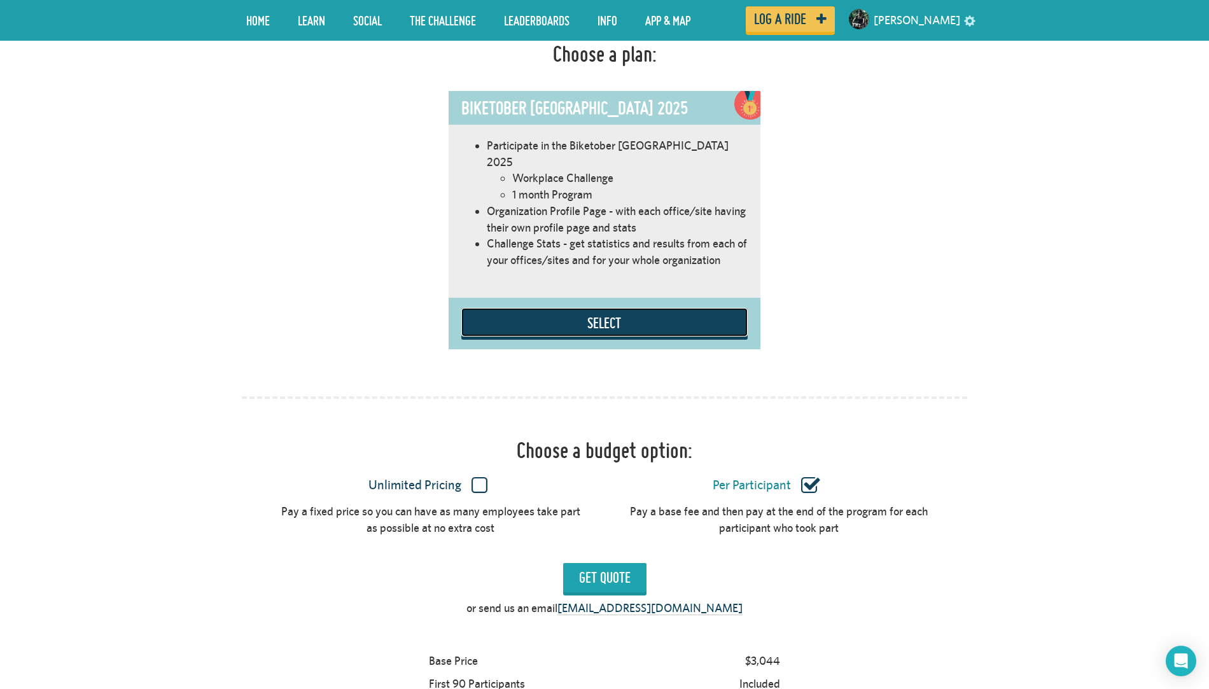
click at [605, 309] on button "Select" at bounding box center [604, 322] width 286 height 29
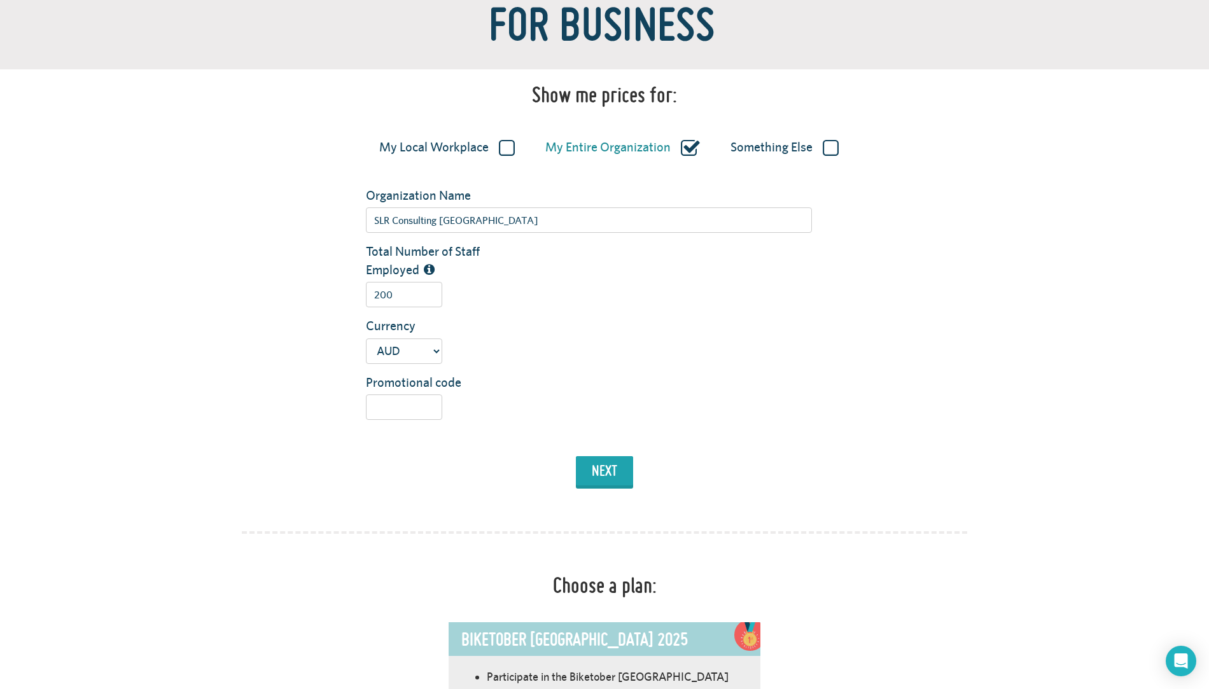
scroll to position [0, 0]
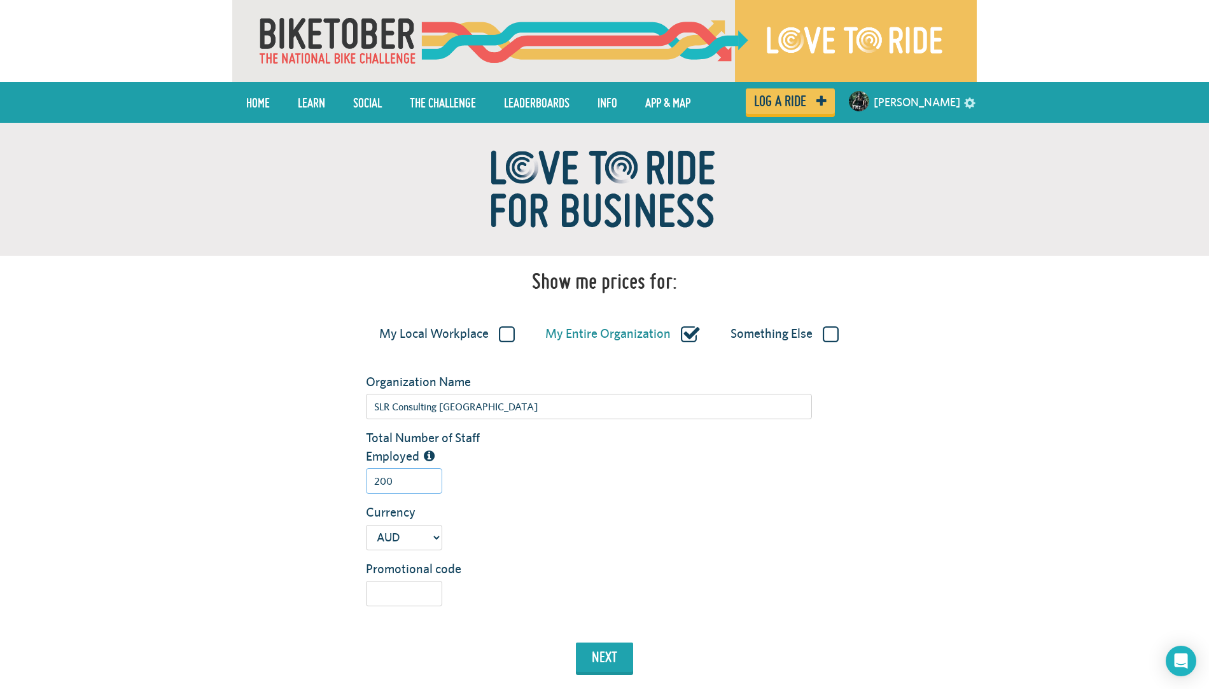
drag, startPoint x: 419, startPoint y: 482, endPoint x: 307, endPoint y: 482, distance: 112.7
click at [307, 482] on div "Total Number of Staff Employed 200" at bounding box center [604, 466] width 745 height 74
type input "704"
click at [593, 651] on button "next" at bounding box center [604, 657] width 57 height 29
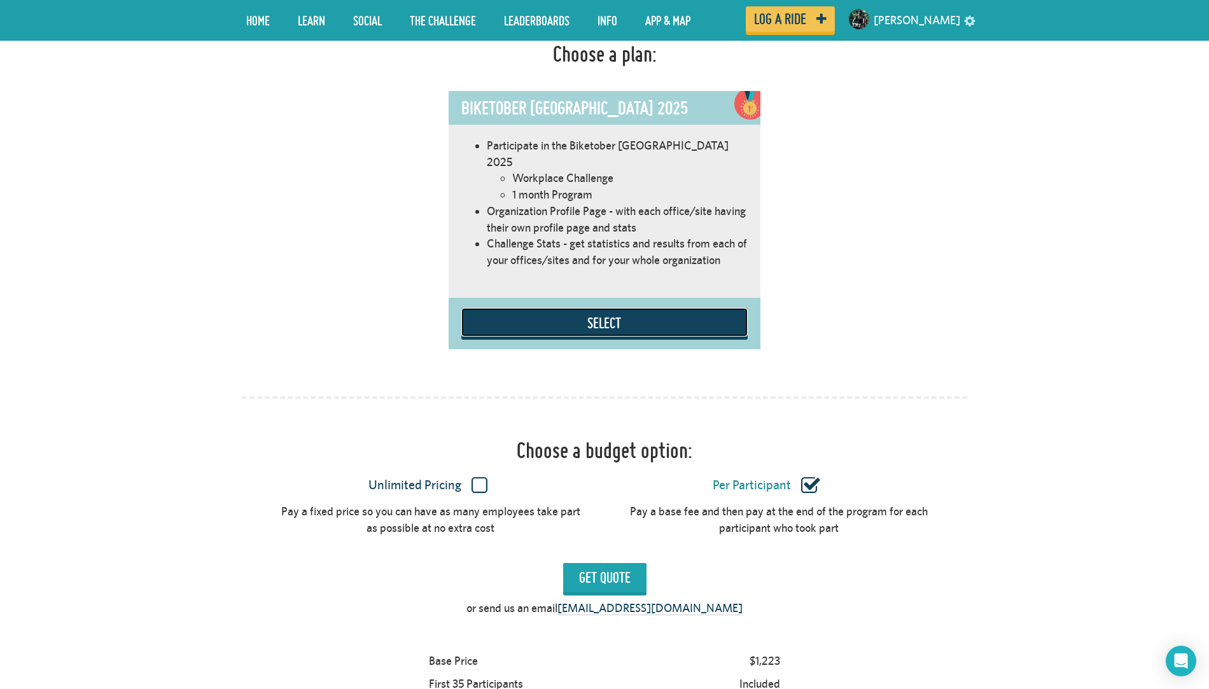
click at [617, 308] on button "Select" at bounding box center [604, 322] width 286 height 29
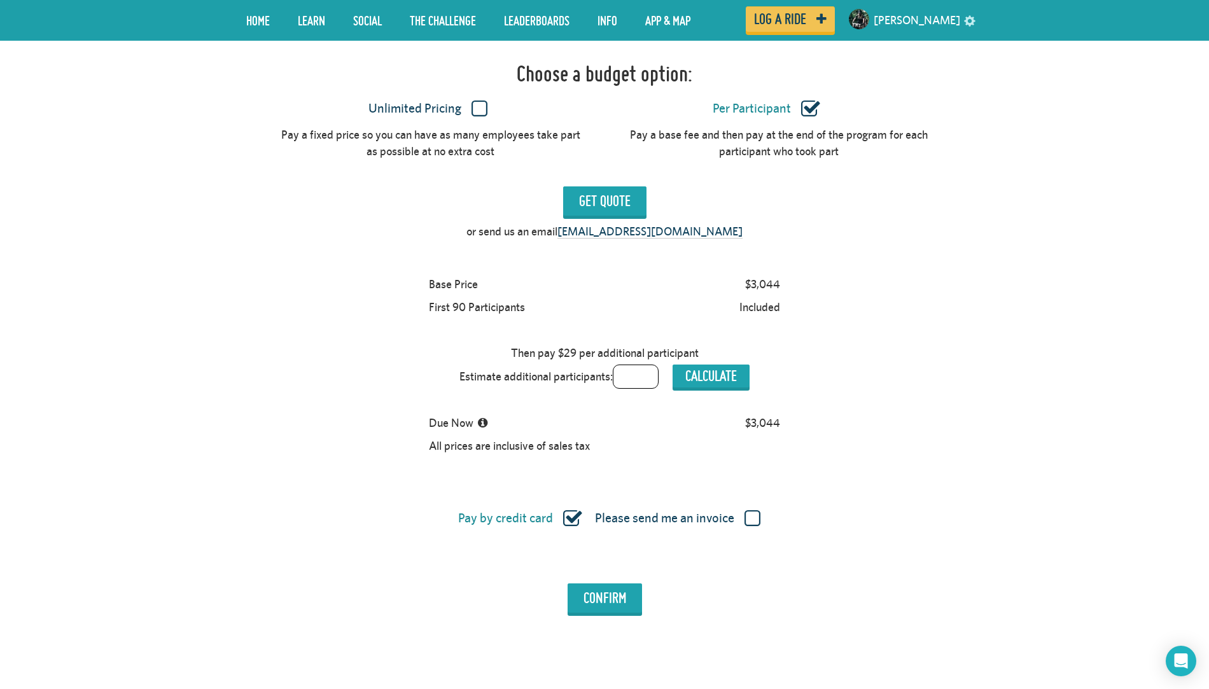
scroll to position [1098, 0]
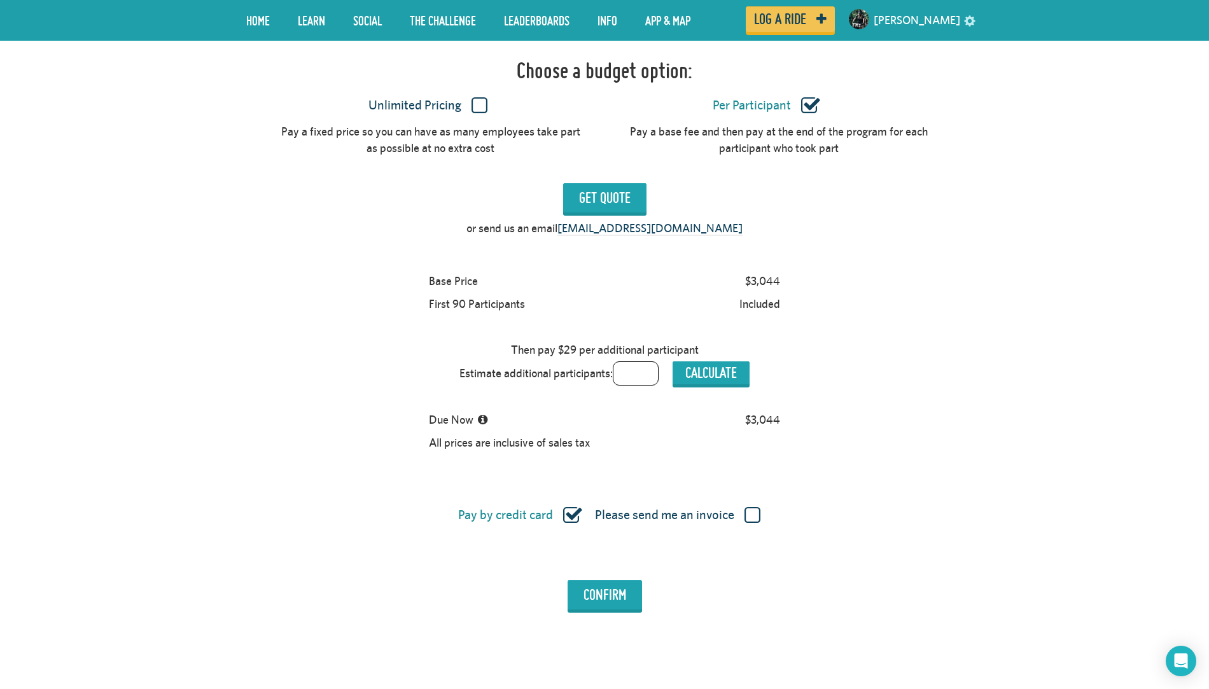
click at [470, 97] on label "Unlimited Pricing" at bounding box center [428, 105] width 302 height 17
click at [0, 0] on input "Unlimited Pricing" at bounding box center [0, 0] width 0 height 0
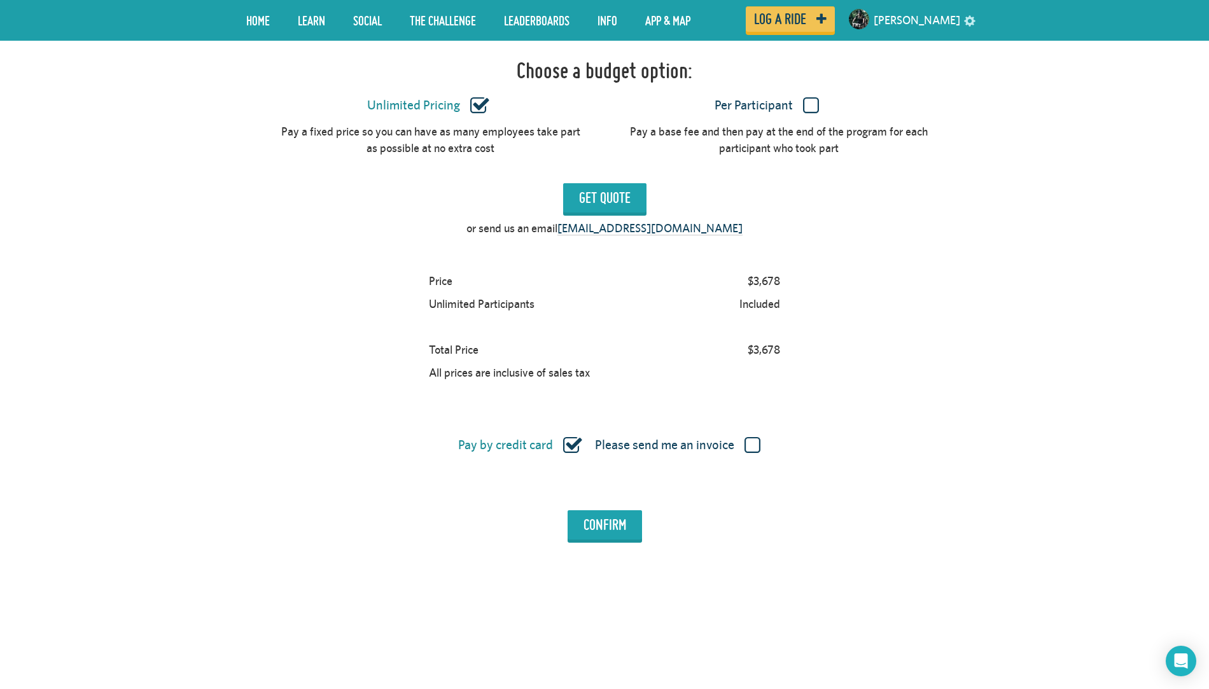
click at [808, 99] on label "Per Participant" at bounding box center [766, 105] width 302 height 17
click at [0, 0] on input "Per Participant" at bounding box center [0, 0] width 0 height 0
click at [599, 187] on input "Get Quote" at bounding box center [604, 197] width 83 height 29
